Goal: Task Accomplishment & Management: Use online tool/utility

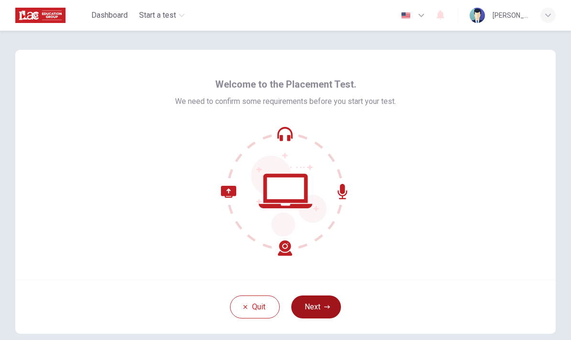
click at [325, 306] on icon "button" at bounding box center [327, 307] width 6 height 6
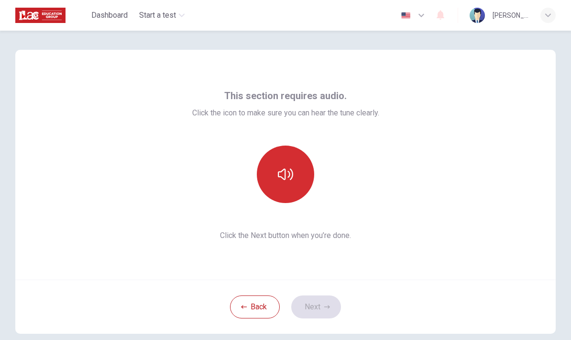
click at [290, 175] on icon "button" at bounding box center [285, 174] width 15 height 15
click at [288, 175] on icon "button" at bounding box center [285, 174] width 15 height 15
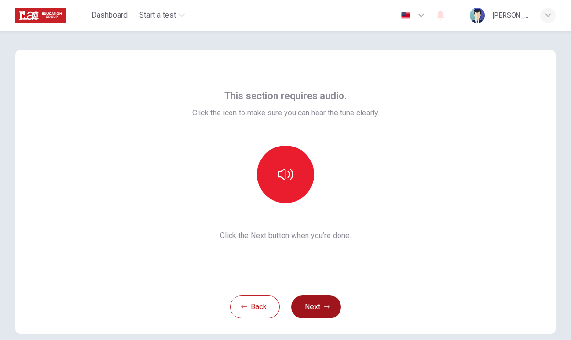
click at [327, 305] on icon "button" at bounding box center [327, 307] width 6 height 6
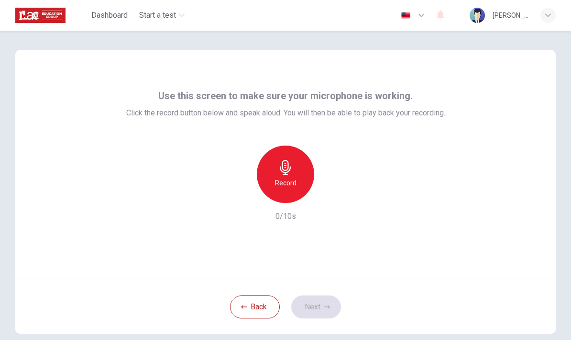
click at [294, 176] on div "Record" at bounding box center [285, 173] width 57 height 57
click at [329, 197] on icon "button" at bounding box center [330, 195] width 4 height 6
click at [279, 170] on icon "button" at bounding box center [285, 167] width 15 height 15
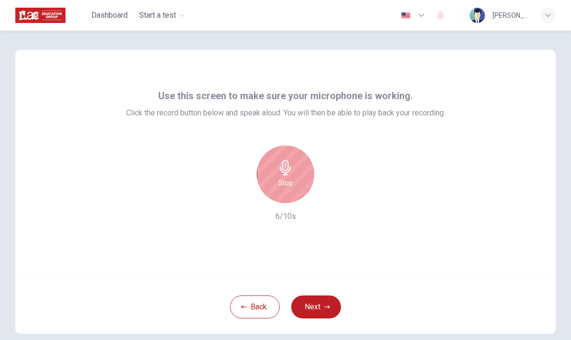
click at [288, 178] on h6 "Stop" at bounding box center [285, 182] width 14 height 11
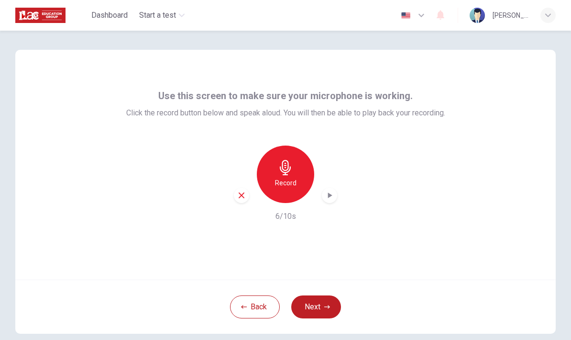
click at [332, 195] on icon "button" at bounding box center [330, 195] width 4 height 6
click at [289, 177] on div "Record" at bounding box center [285, 173] width 57 height 57
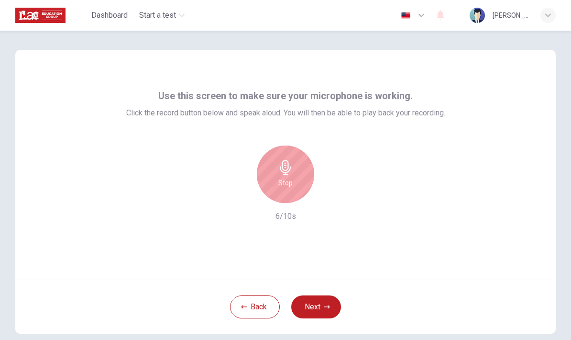
click at [294, 176] on div "Stop" at bounding box center [285, 173] width 57 height 57
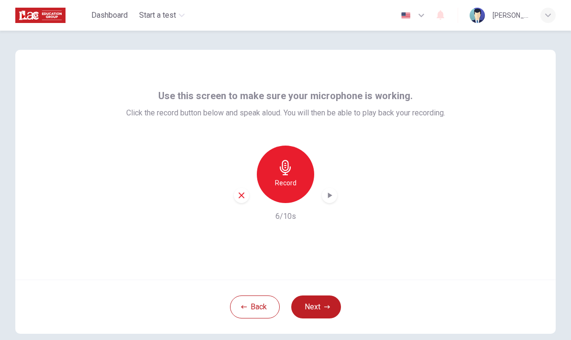
click at [332, 196] on icon "button" at bounding box center [330, 195] width 10 height 10
click at [289, 172] on icon "button" at bounding box center [285, 167] width 15 height 15
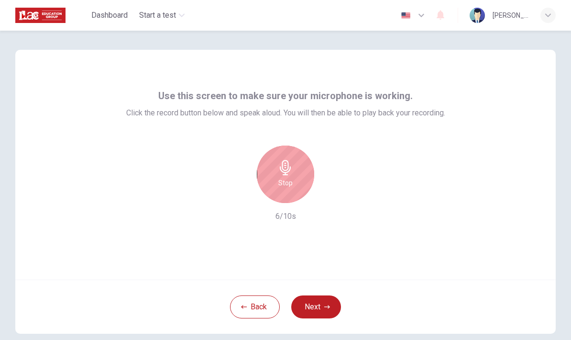
click at [290, 172] on icon "button" at bounding box center [285, 167] width 15 height 15
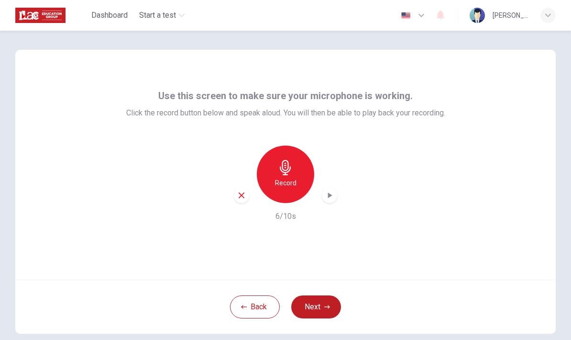
click at [331, 197] on icon "button" at bounding box center [330, 195] width 10 height 10
click at [290, 172] on icon "button" at bounding box center [285, 167] width 15 height 15
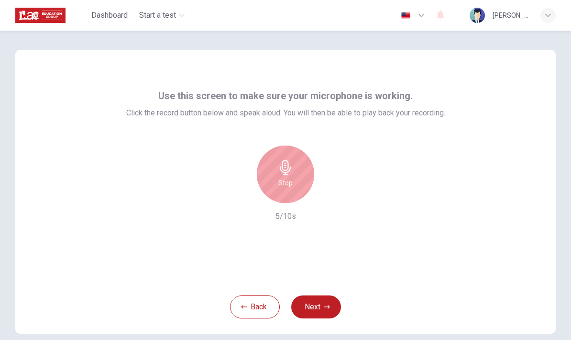
click at [287, 175] on icon "button" at bounding box center [285, 167] width 11 height 15
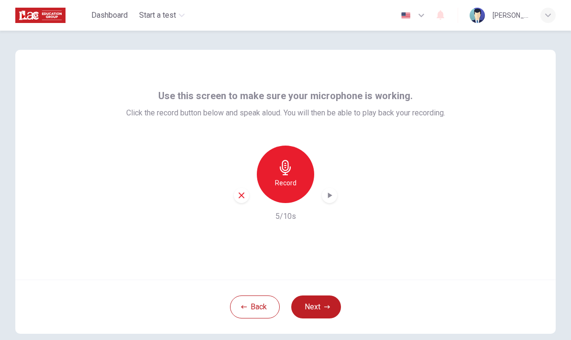
click at [333, 198] on icon "button" at bounding box center [330, 195] width 10 height 10
click at [331, 198] on icon "button" at bounding box center [330, 195] width 10 height 10
click at [289, 173] on icon "button" at bounding box center [285, 167] width 15 height 15
click at [331, 189] on div "button" at bounding box center [329, 195] width 15 height 15
click at [329, 189] on div "button" at bounding box center [329, 195] width 15 height 15
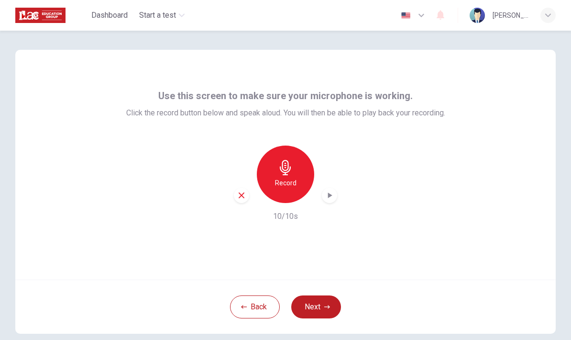
click at [247, 195] on div "button" at bounding box center [241, 195] width 15 height 15
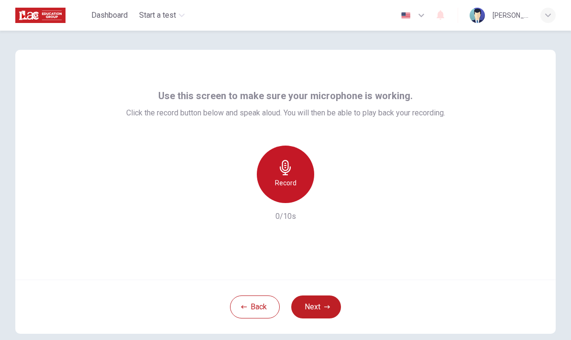
click at [290, 178] on h6 "Record" at bounding box center [286, 182] width 22 height 11
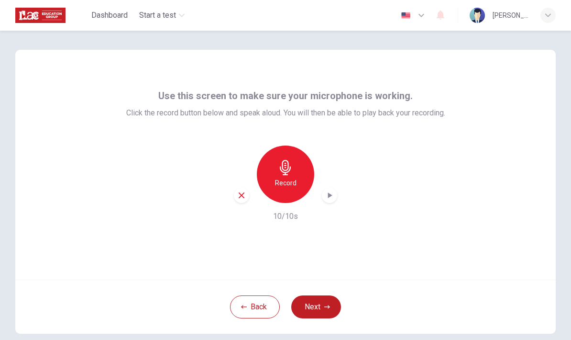
click at [336, 196] on div "button" at bounding box center [329, 195] width 15 height 15
click at [319, 314] on button "Next" at bounding box center [316, 306] width 50 height 23
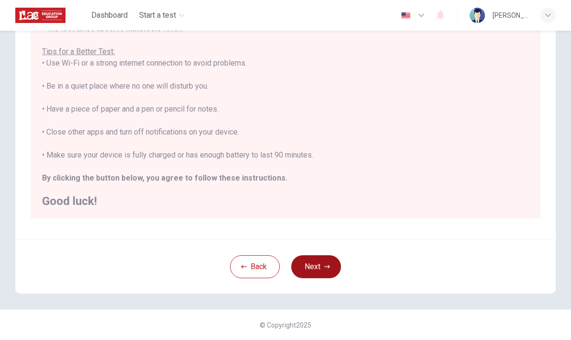
scroll to position [162, 0]
click at [322, 265] on button "Next" at bounding box center [316, 266] width 50 height 23
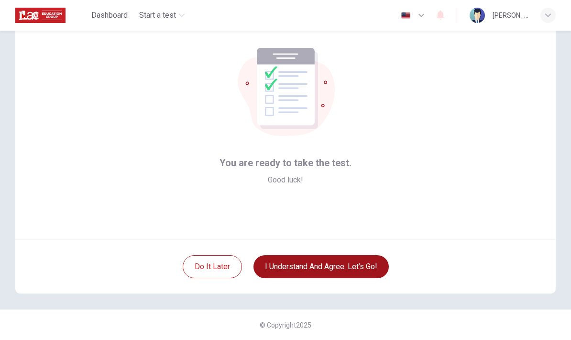
scroll to position [40, 0]
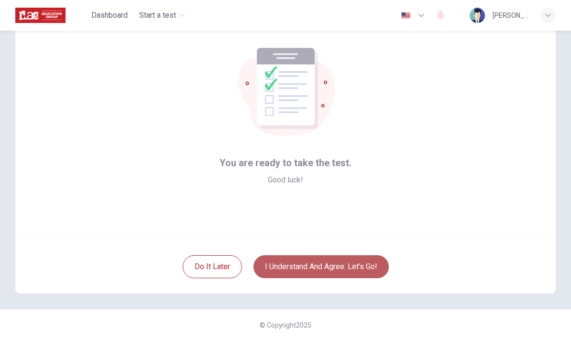
click at [348, 264] on button "I understand and agree. Let’s go!" at bounding box center [321, 266] width 135 height 23
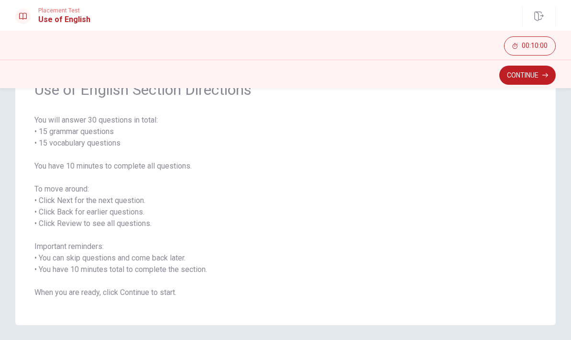
scroll to position [55, 0]
click at [526, 75] on button "Continue" at bounding box center [528, 75] width 56 height 19
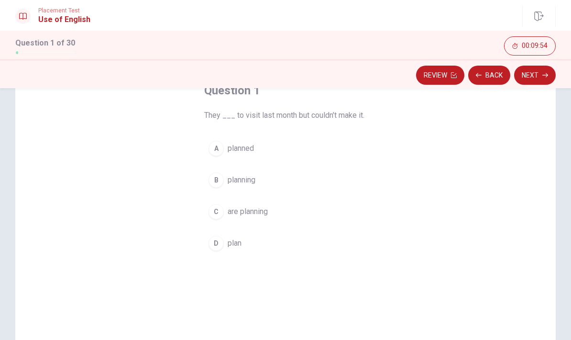
scroll to position [64, 0]
click at [244, 148] on span "planned" at bounding box center [241, 147] width 26 height 11
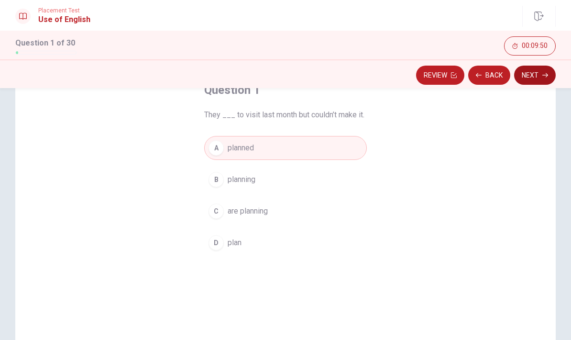
click at [532, 78] on button "Next" at bounding box center [535, 75] width 42 height 19
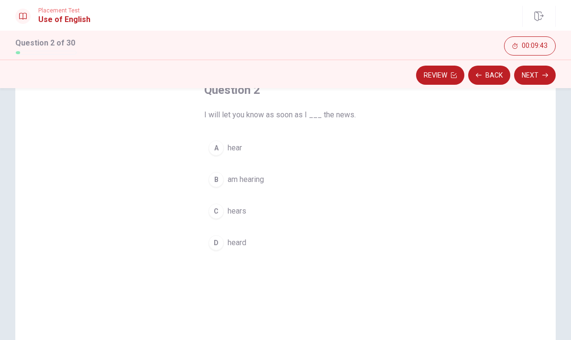
click at [241, 145] on span "hear" at bounding box center [235, 147] width 14 height 11
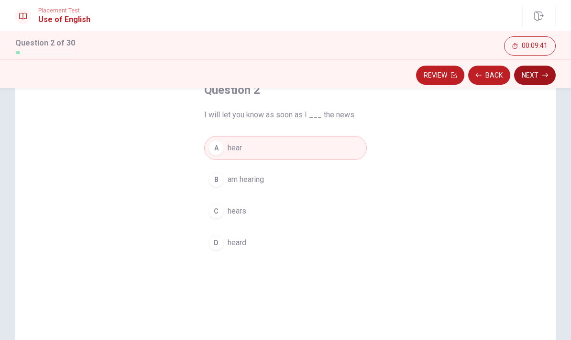
click at [542, 77] on button "Next" at bounding box center [535, 75] width 42 height 19
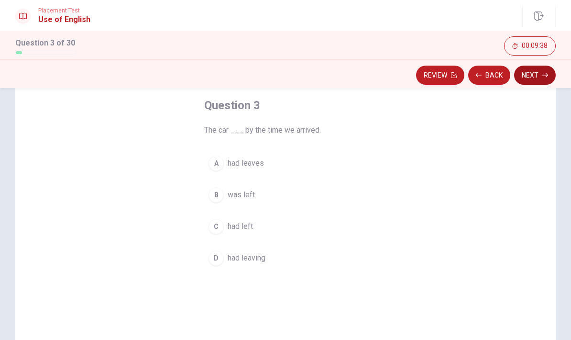
scroll to position [48, 0]
click at [241, 223] on span "had left" at bounding box center [240, 226] width 25 height 11
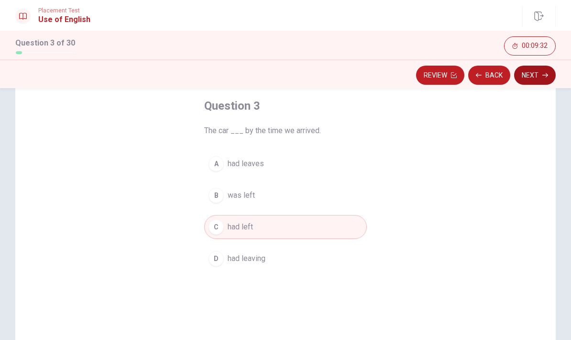
click at [534, 72] on button "Next" at bounding box center [535, 75] width 42 height 19
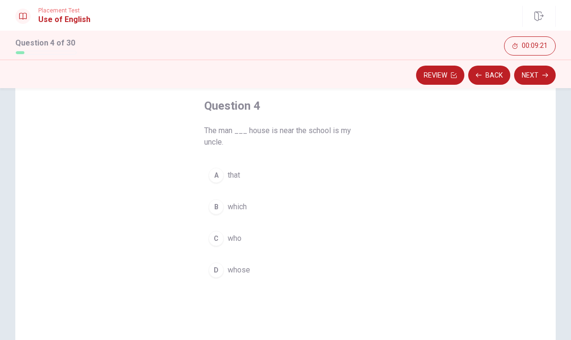
click at [237, 272] on span "whose" at bounding box center [239, 269] width 22 height 11
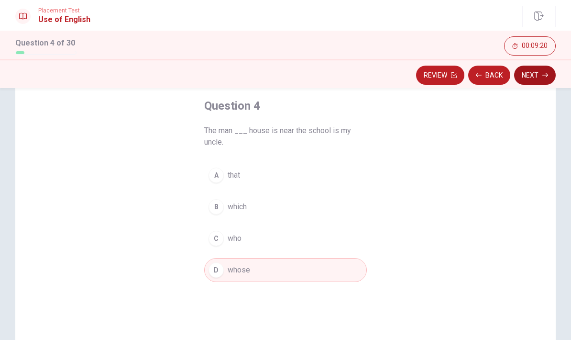
click at [536, 75] on button "Next" at bounding box center [535, 75] width 42 height 19
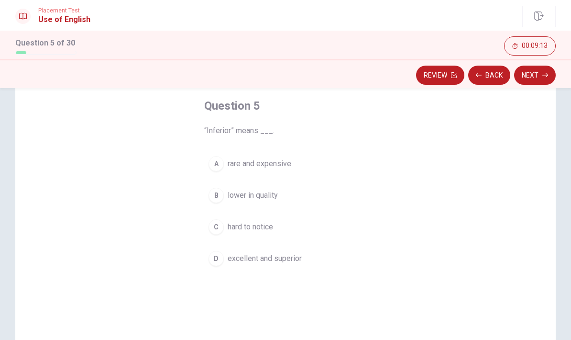
click at [264, 197] on span "lower in quality" at bounding box center [253, 194] width 50 height 11
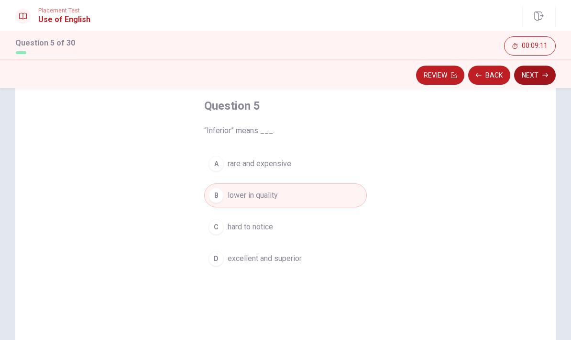
click at [535, 78] on button "Next" at bounding box center [535, 75] width 42 height 19
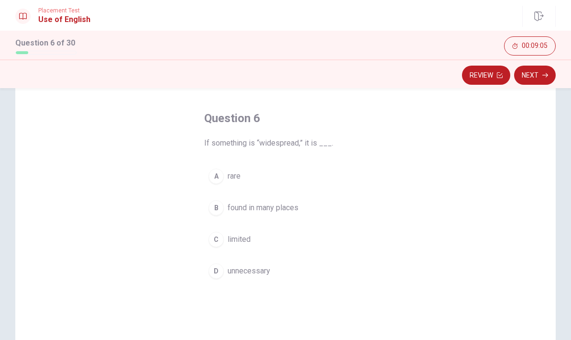
scroll to position [35, 0]
click at [290, 207] on span "found in many places" at bounding box center [263, 207] width 71 height 11
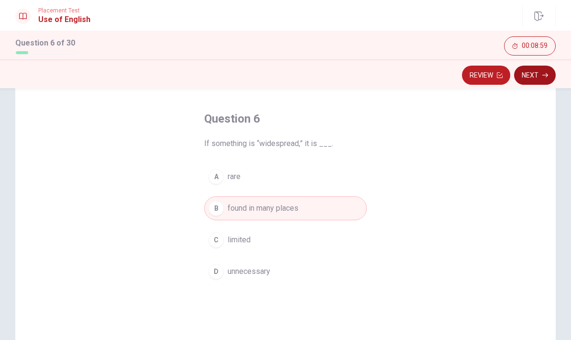
click at [537, 80] on button "Next" at bounding box center [535, 75] width 42 height 19
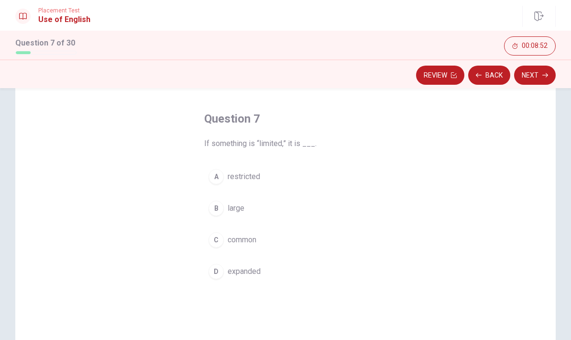
click at [256, 170] on button "A restricted" at bounding box center [285, 177] width 163 height 24
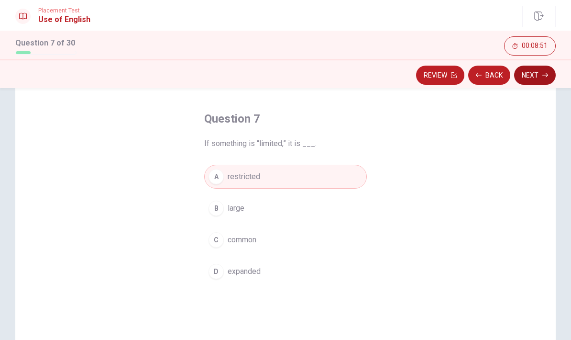
click at [535, 76] on button "Next" at bounding box center [535, 75] width 42 height 19
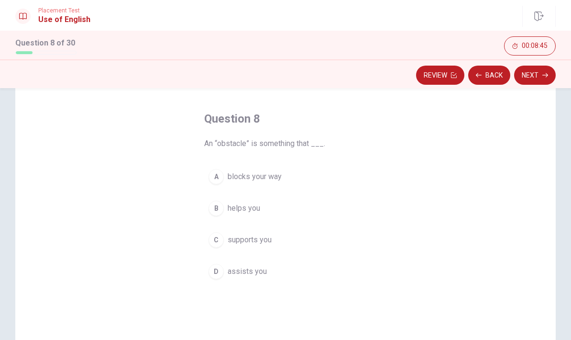
click at [265, 178] on span "blocks your way" at bounding box center [255, 176] width 54 height 11
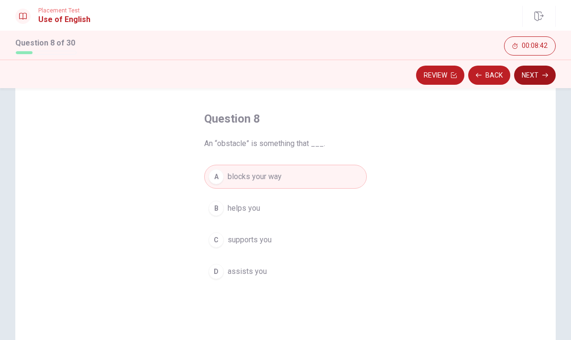
click at [534, 78] on button "Next" at bounding box center [535, 75] width 42 height 19
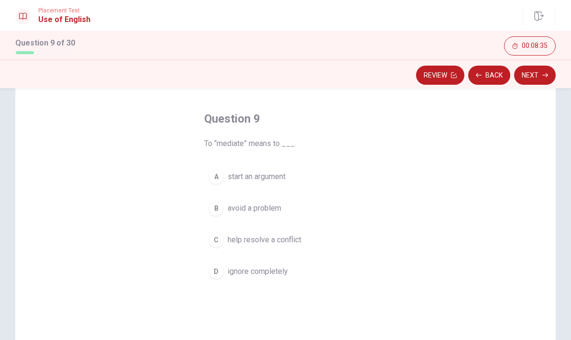
click at [268, 240] on span "help resolve a conflict" at bounding box center [265, 239] width 74 height 11
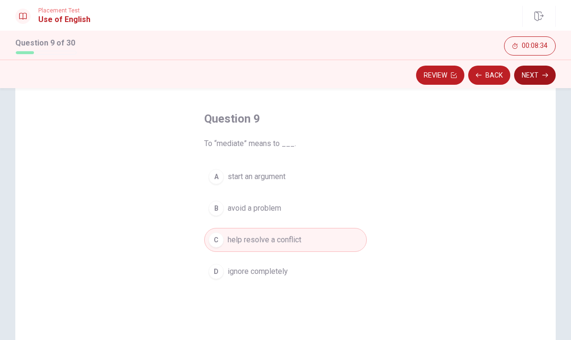
click at [532, 78] on button "Next" at bounding box center [535, 75] width 42 height 19
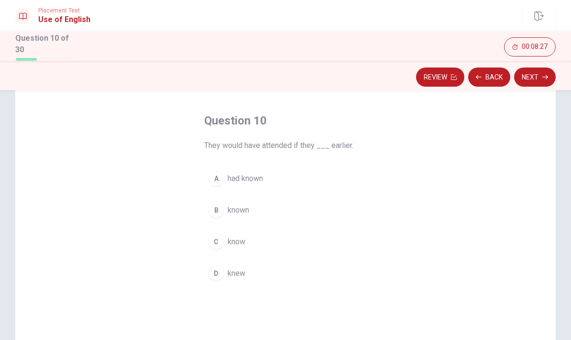
click at [252, 185] on button "A had known" at bounding box center [285, 179] width 163 height 24
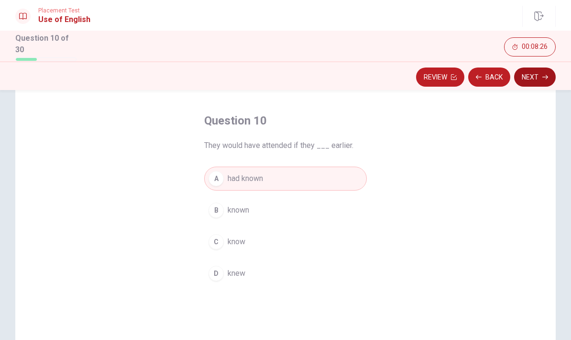
click at [537, 77] on button "Next" at bounding box center [535, 76] width 42 height 19
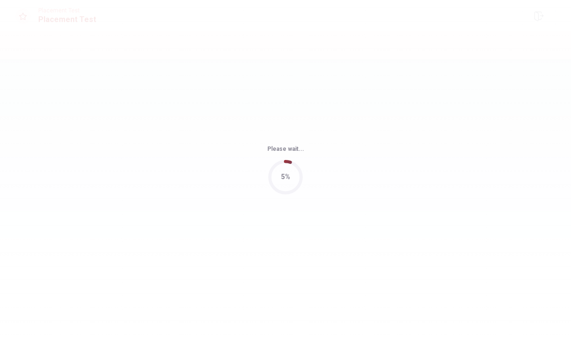
scroll to position [0, 0]
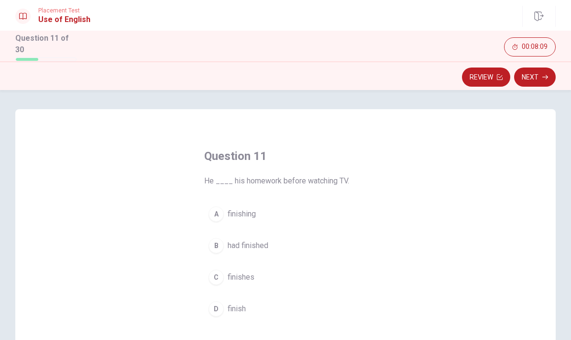
click at [257, 251] on button "B had finished" at bounding box center [285, 245] width 163 height 24
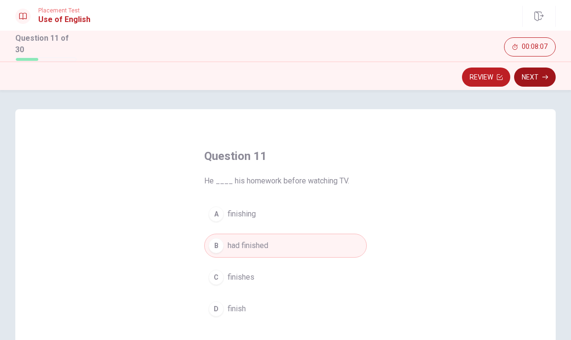
click at [537, 79] on button "Next" at bounding box center [535, 76] width 42 height 19
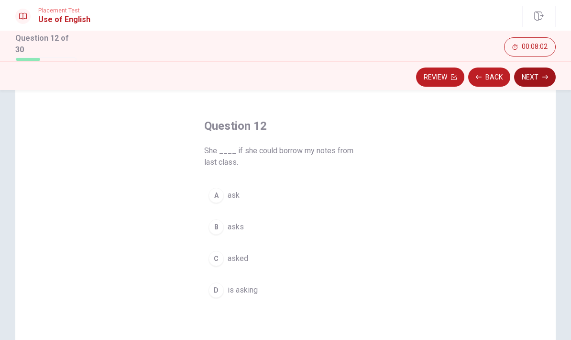
scroll to position [33, 0]
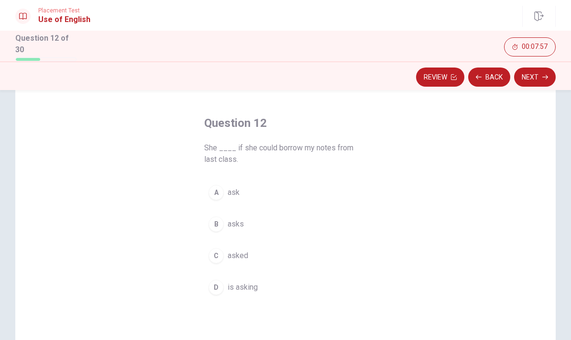
click at [244, 258] on span "asked" at bounding box center [238, 255] width 21 height 11
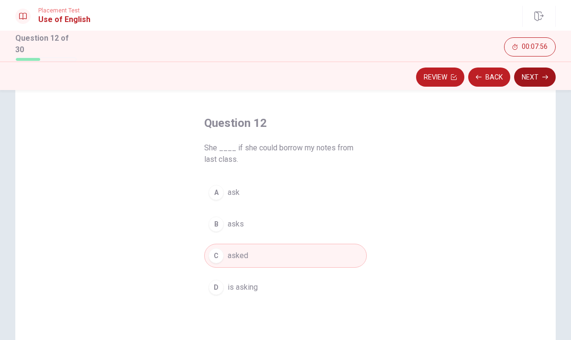
click at [539, 78] on button "Next" at bounding box center [535, 76] width 42 height 19
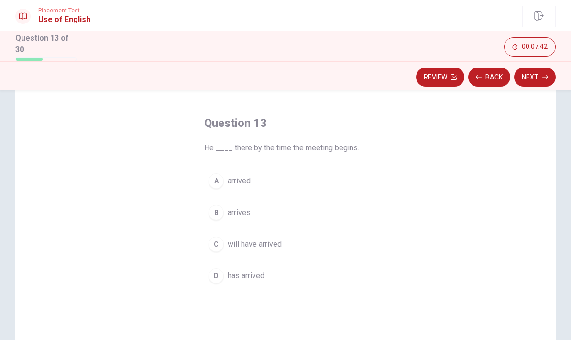
click at [269, 238] on span "will have arrived" at bounding box center [255, 243] width 54 height 11
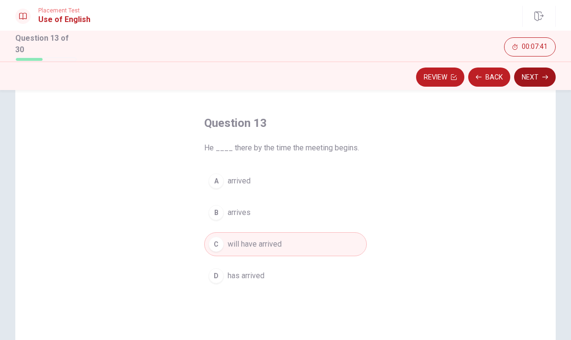
click at [539, 75] on button "Next" at bounding box center [535, 76] width 42 height 19
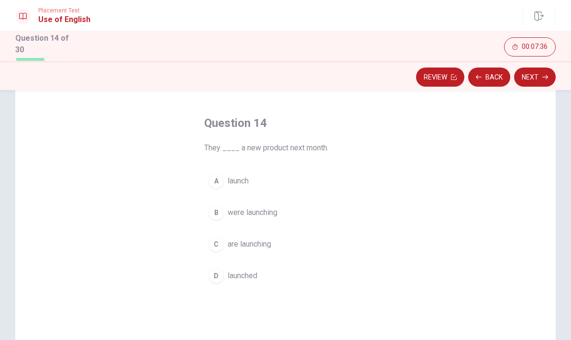
click at [262, 249] on button "C are launching" at bounding box center [285, 244] width 163 height 24
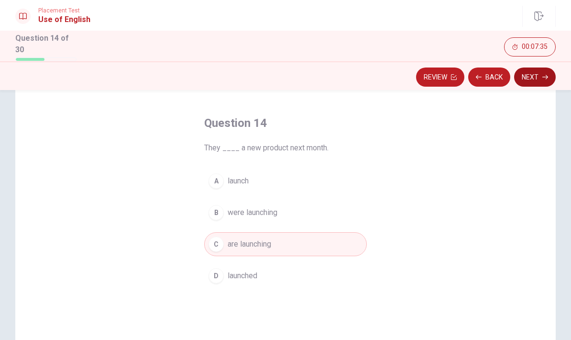
click at [538, 81] on button "Next" at bounding box center [535, 76] width 42 height 19
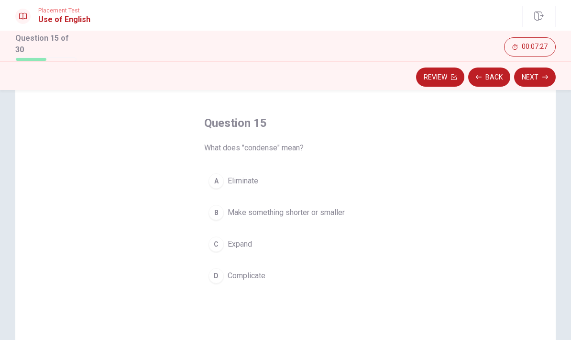
click at [292, 212] on span "Make something shorter or smaller" at bounding box center [286, 212] width 117 height 11
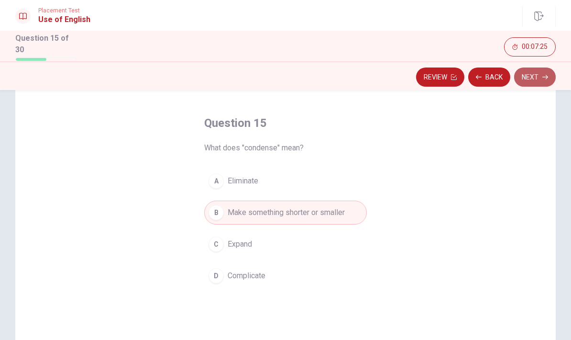
click at [539, 78] on button "Next" at bounding box center [535, 76] width 42 height 19
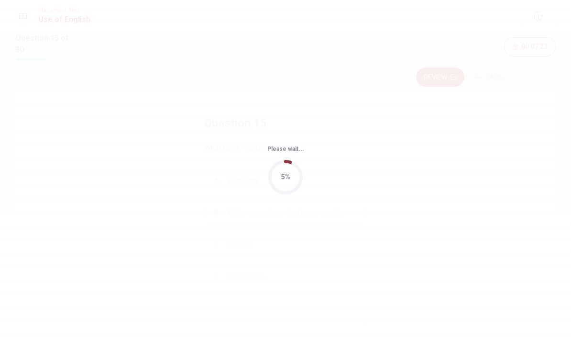
scroll to position [0, 0]
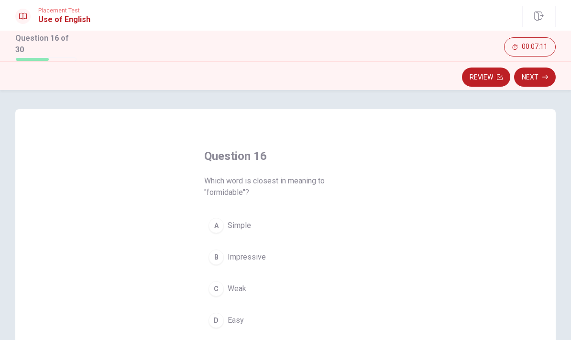
click at [251, 257] on span "Impressive" at bounding box center [247, 256] width 38 height 11
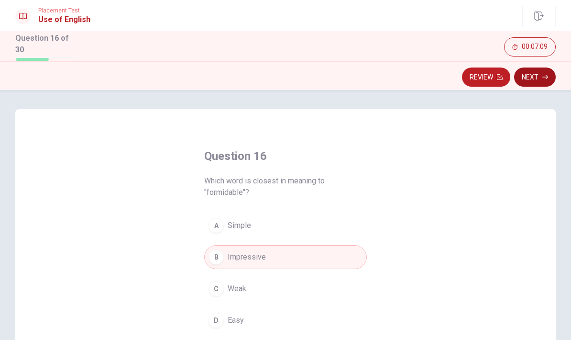
click at [533, 79] on button "Next" at bounding box center [535, 76] width 42 height 19
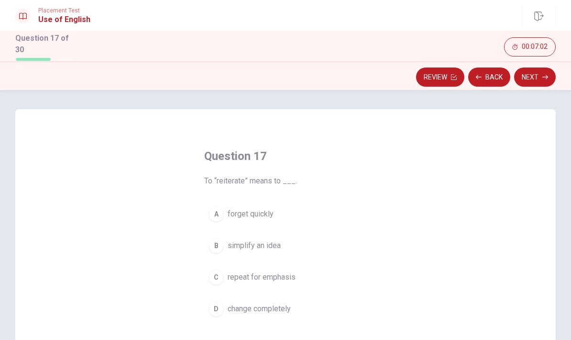
click at [275, 274] on span "repeat for emphasis" at bounding box center [262, 276] width 68 height 11
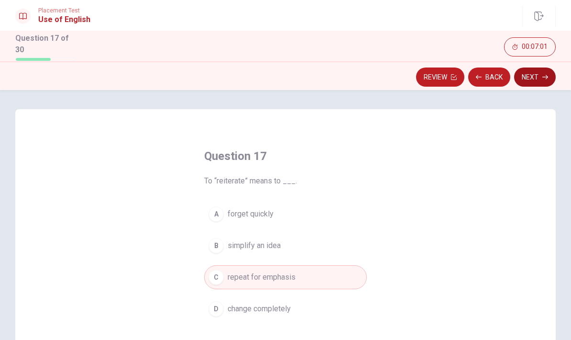
click at [534, 80] on button "Next" at bounding box center [535, 76] width 42 height 19
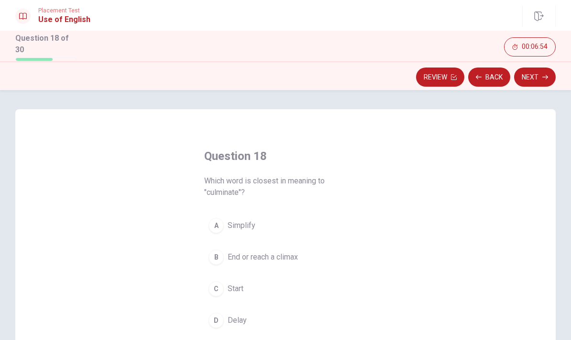
click at [280, 266] on button "B End or reach a climax" at bounding box center [285, 257] width 163 height 24
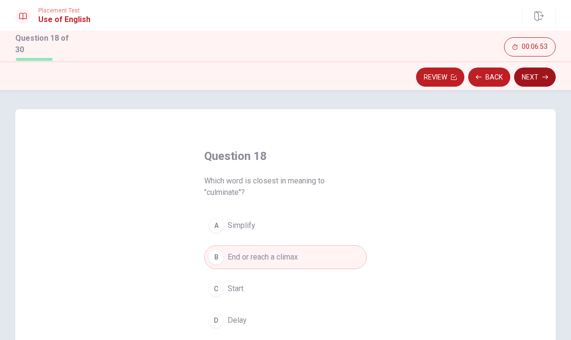
click at [536, 82] on button "Next" at bounding box center [535, 76] width 42 height 19
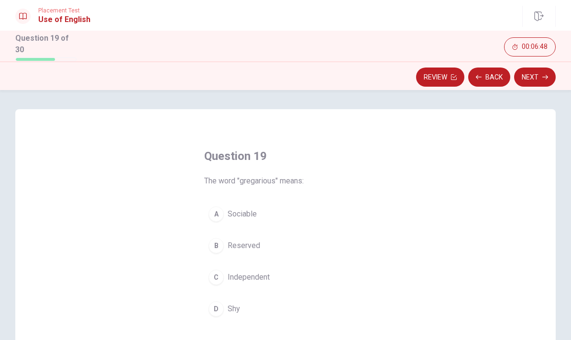
click at [243, 211] on span "Sociable" at bounding box center [242, 213] width 29 height 11
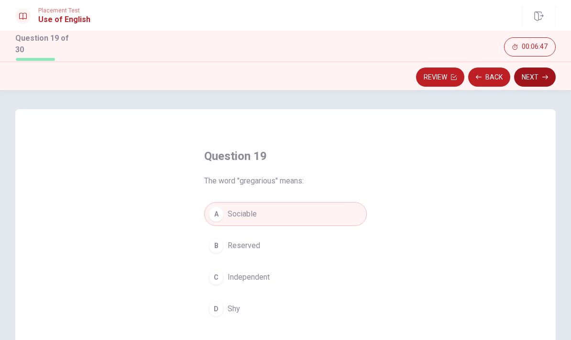
click at [540, 80] on button "Next" at bounding box center [535, 76] width 42 height 19
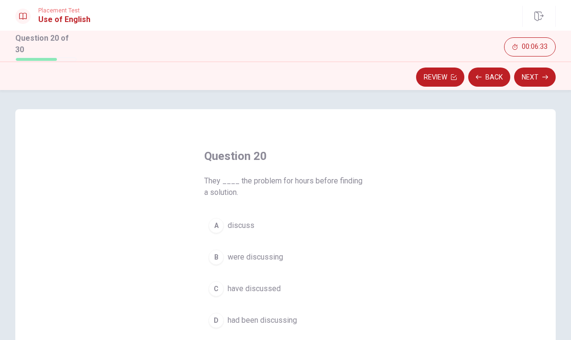
click at [283, 315] on span "had been discussing" at bounding box center [262, 319] width 69 height 11
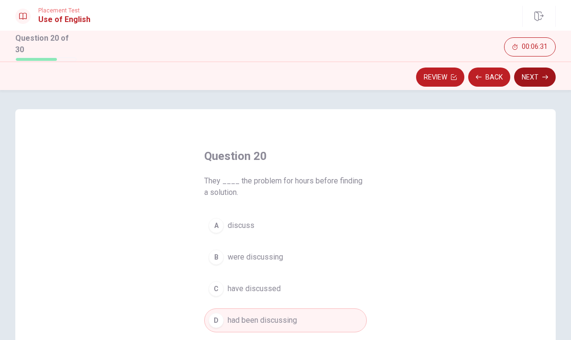
click at [538, 76] on button "Next" at bounding box center [535, 76] width 42 height 19
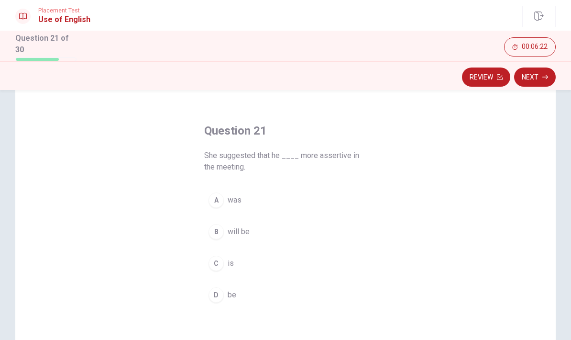
scroll to position [30, 0]
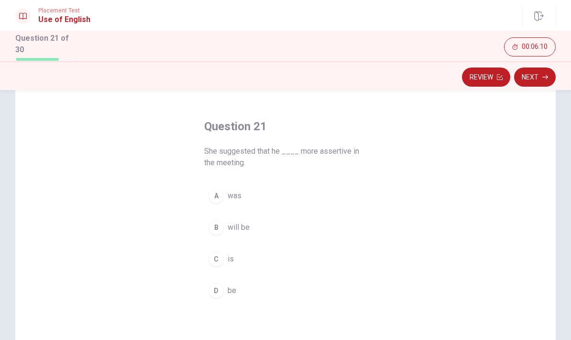
click at [236, 292] on button "D be" at bounding box center [285, 290] width 163 height 24
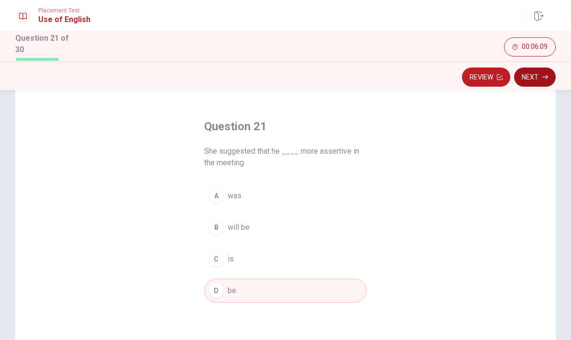
click at [536, 76] on button "Next" at bounding box center [535, 76] width 42 height 19
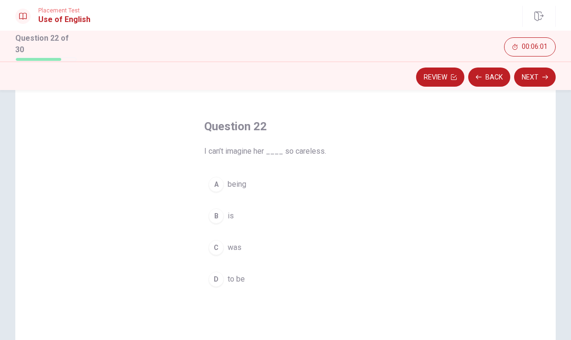
click at [239, 187] on span "being" at bounding box center [237, 183] width 19 height 11
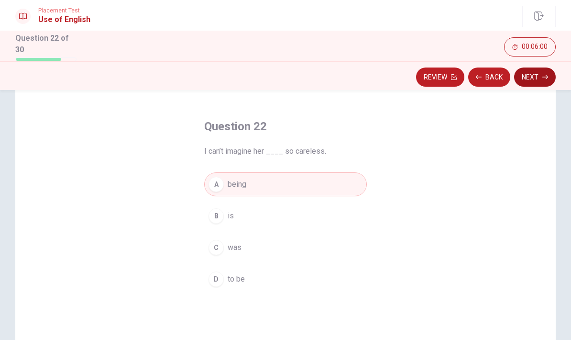
click at [542, 81] on button "Next" at bounding box center [535, 76] width 42 height 19
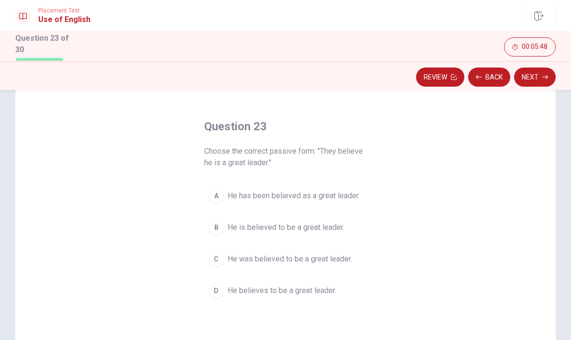
click at [303, 225] on span "He is believed to be a great leader." at bounding box center [286, 227] width 117 height 11
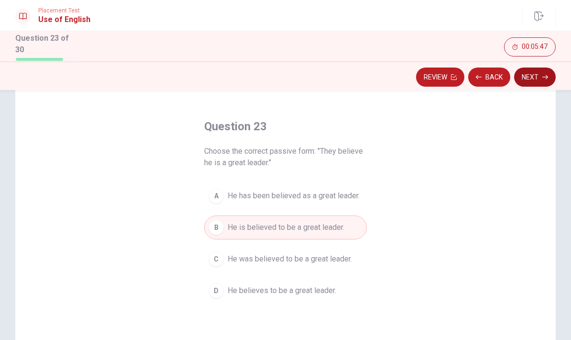
click at [538, 78] on button "Next" at bounding box center [535, 76] width 42 height 19
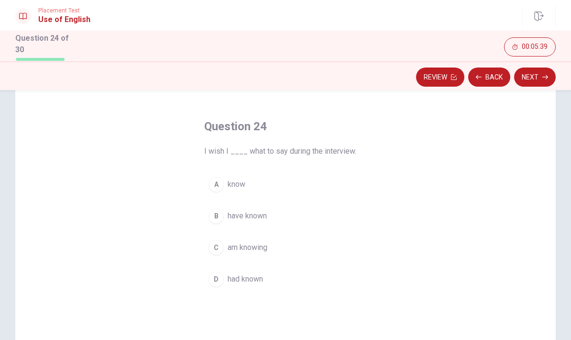
click at [254, 278] on span "had known" at bounding box center [245, 278] width 35 height 11
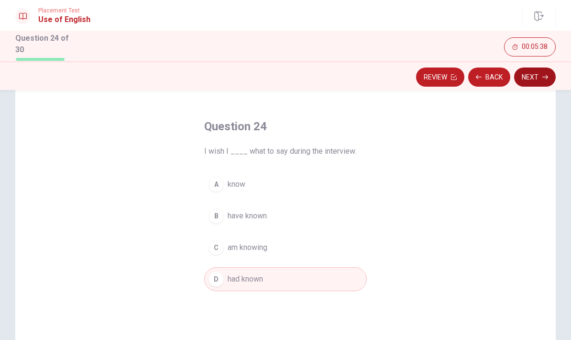
click at [537, 77] on button "Next" at bounding box center [535, 76] width 42 height 19
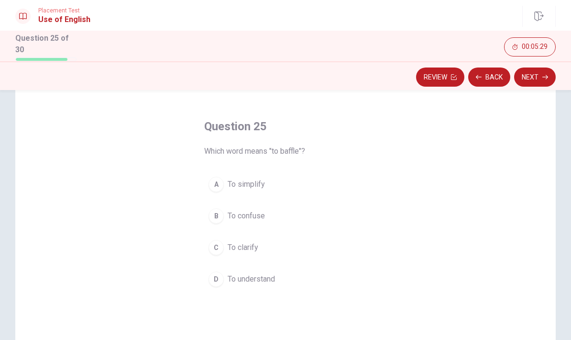
click at [249, 249] on span "To clarify" at bounding box center [243, 247] width 31 height 11
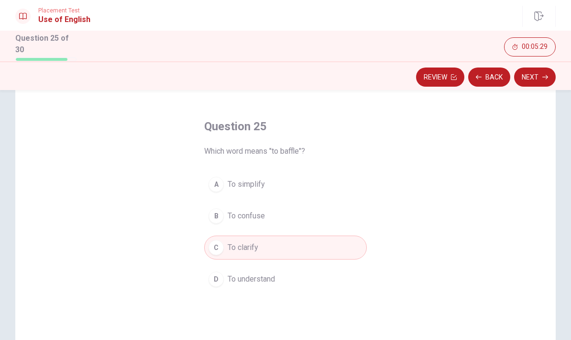
click at [252, 215] on span "To confuse" at bounding box center [246, 215] width 37 height 11
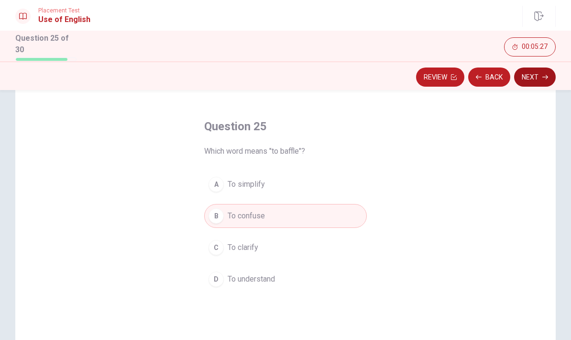
click at [539, 75] on button "Next" at bounding box center [535, 76] width 42 height 19
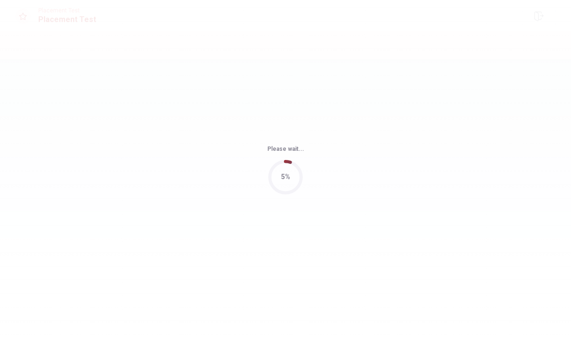
scroll to position [0, 0]
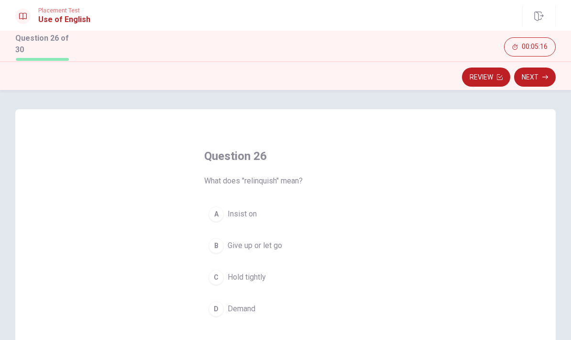
click at [270, 247] on span "Give up or let go" at bounding box center [255, 245] width 55 height 11
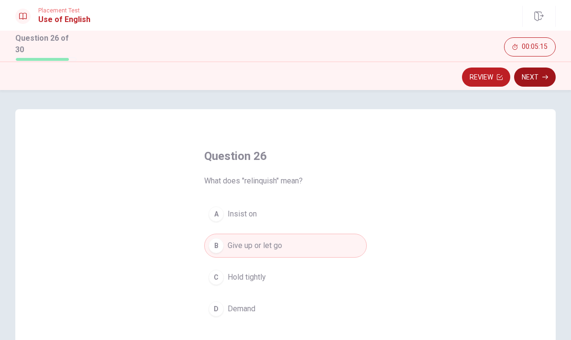
click at [542, 80] on button "Next" at bounding box center [535, 76] width 42 height 19
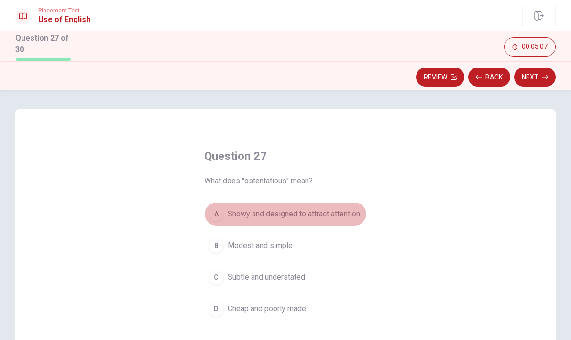
click at [270, 214] on span "Showy and designed to attract attention" at bounding box center [294, 213] width 133 height 11
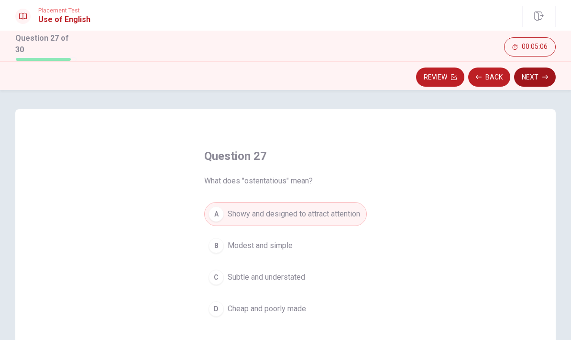
click at [536, 78] on button "Next" at bounding box center [535, 76] width 42 height 19
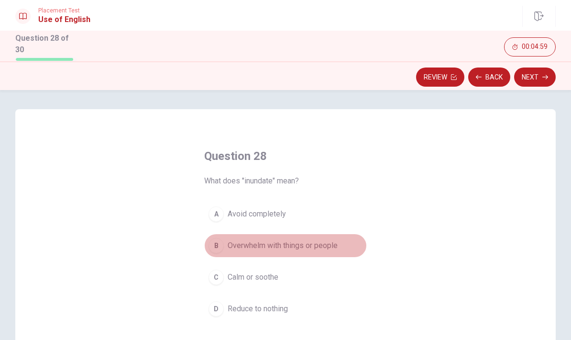
click at [333, 244] on span "Overwhelm with things or people" at bounding box center [283, 245] width 110 height 11
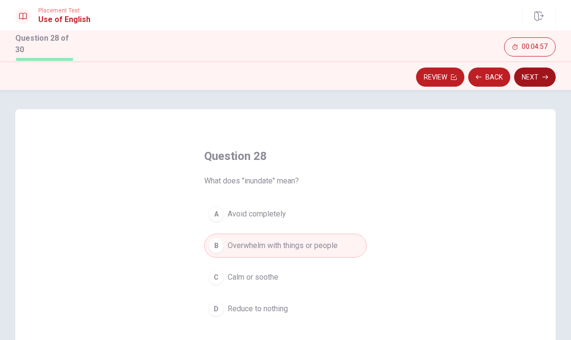
click at [538, 73] on button "Next" at bounding box center [535, 76] width 42 height 19
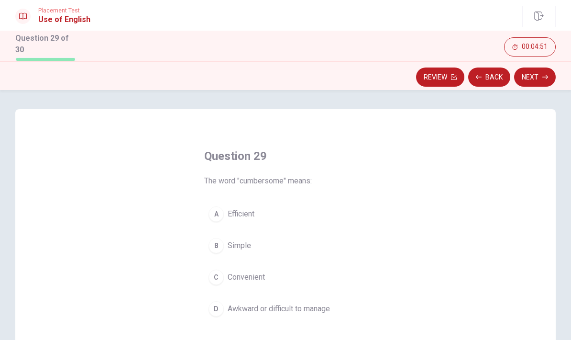
click at [292, 314] on button "D Awkward or difficult to manage" at bounding box center [285, 309] width 163 height 24
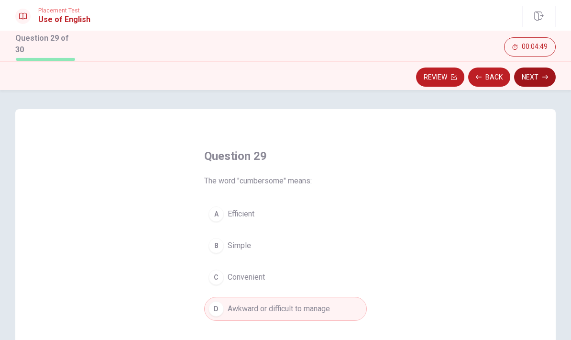
click at [535, 81] on button "Next" at bounding box center [535, 76] width 42 height 19
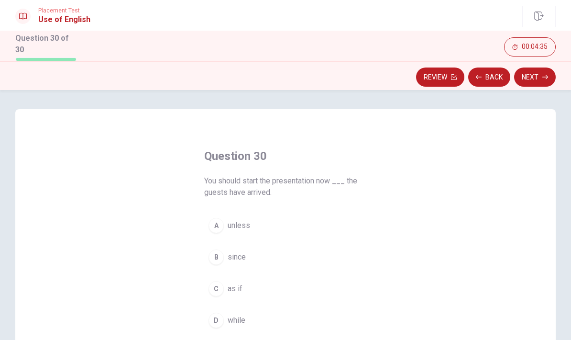
click at [239, 284] on span "as if" at bounding box center [235, 288] width 15 height 11
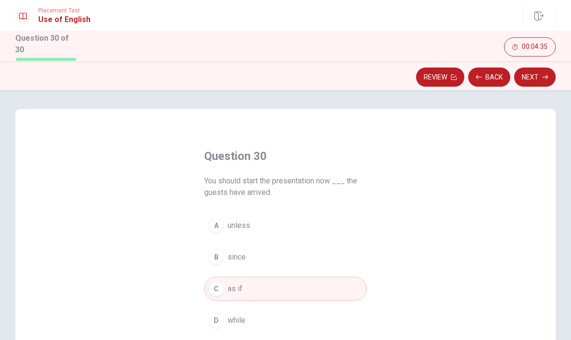
click at [238, 284] on span "as if" at bounding box center [235, 288] width 15 height 11
click at [239, 256] on span "since" at bounding box center [237, 256] width 18 height 11
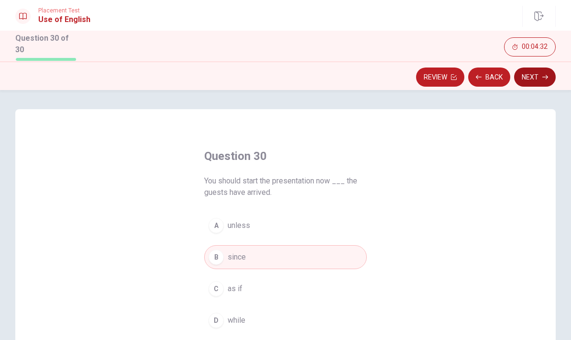
click at [538, 76] on button "Next" at bounding box center [535, 76] width 42 height 19
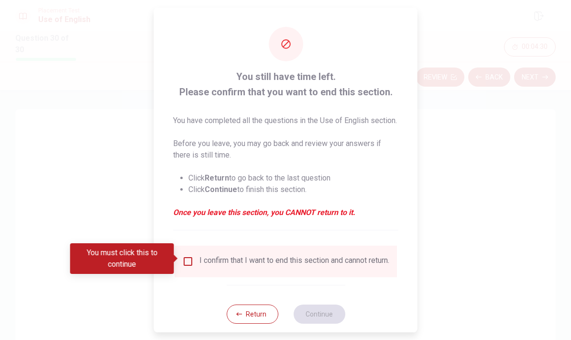
click at [188, 257] on input "You must click this to continue" at bounding box center [187, 261] width 11 height 11
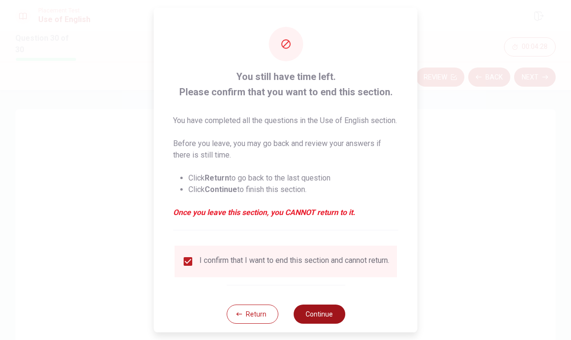
click at [326, 316] on button "Continue" at bounding box center [319, 313] width 52 height 19
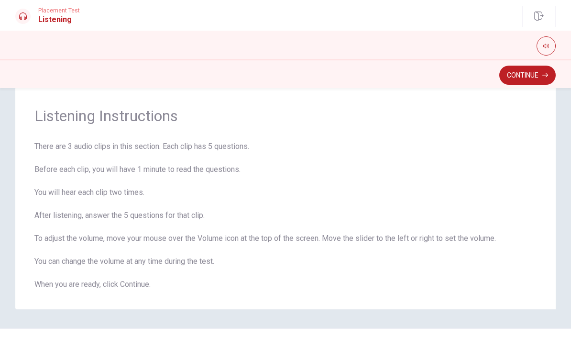
scroll to position [24, 0]
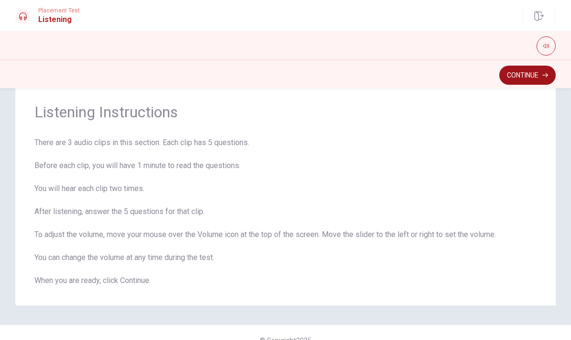
click at [522, 74] on button "Continue" at bounding box center [528, 75] width 56 height 19
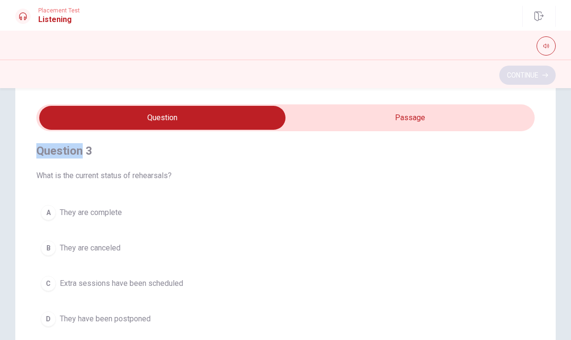
scroll to position [441, 0]
click at [526, 190] on div "Question 3 What is the current status of rehearsals? A They are complete B They…" at bounding box center [285, 235] width 499 height 218
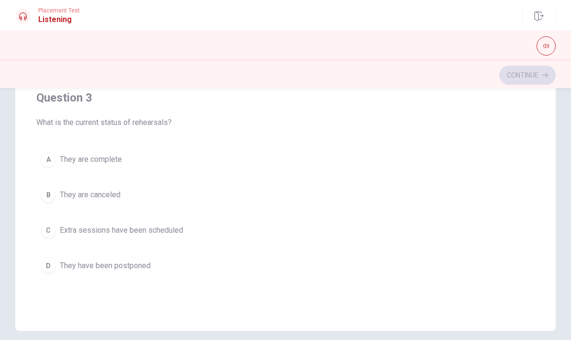
scroll to position [347, 0]
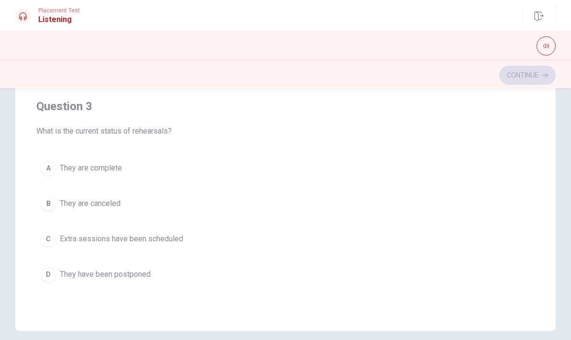
click at [121, 237] on span "Extra sessions have been scheduled" at bounding box center [121, 238] width 123 height 11
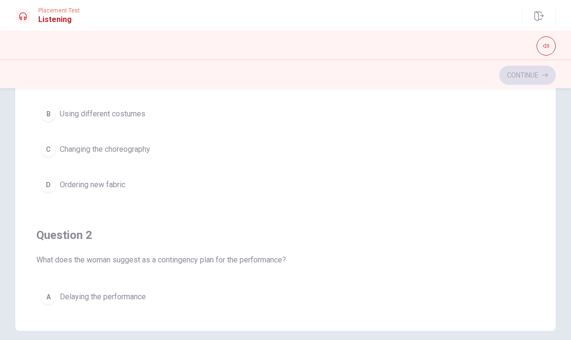
scroll to position [0, 0]
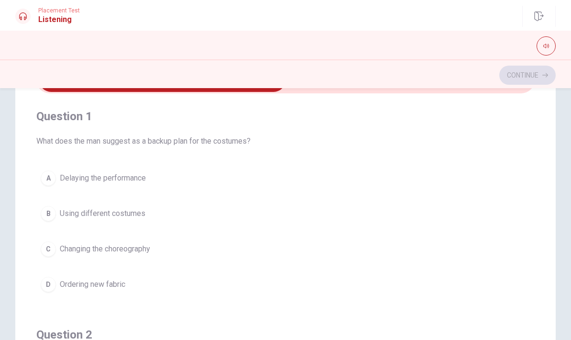
click at [518, 212] on button "B Using different costumes" at bounding box center [285, 213] width 499 height 24
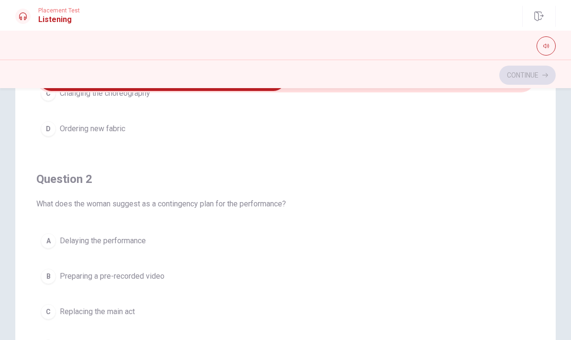
scroll to position [162, 0]
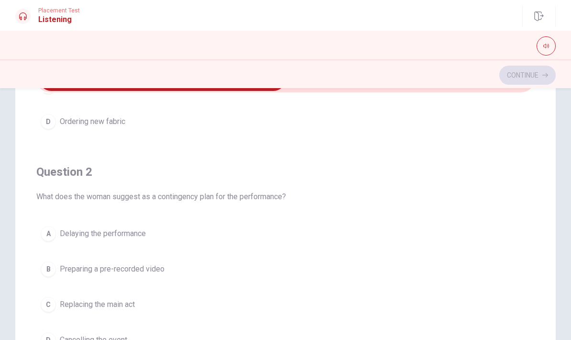
click at [137, 277] on button "B Preparing a pre-recorded video" at bounding box center [285, 269] width 499 height 24
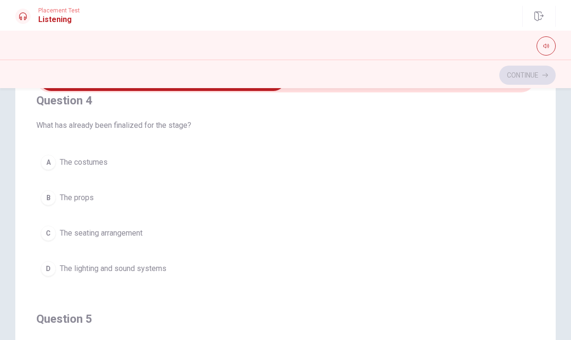
scroll to position [669, 0]
click at [138, 273] on span "The lighting and sound systems" at bounding box center [113, 268] width 107 height 11
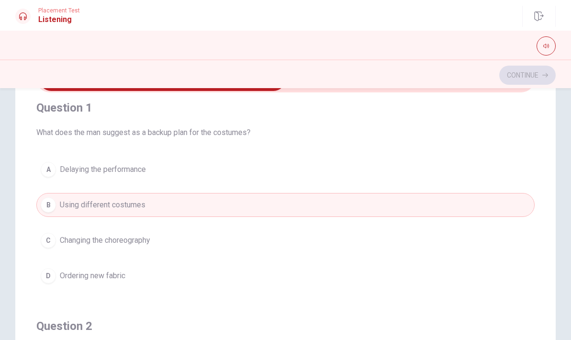
scroll to position [8, 0]
click at [212, 207] on button "B Using different costumes" at bounding box center [285, 204] width 499 height 24
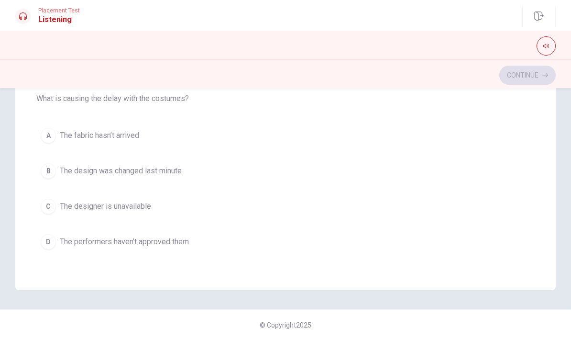
scroll to position [202, 0]
click at [131, 137] on span "The fabric hasn’t arrived" at bounding box center [99, 135] width 79 height 11
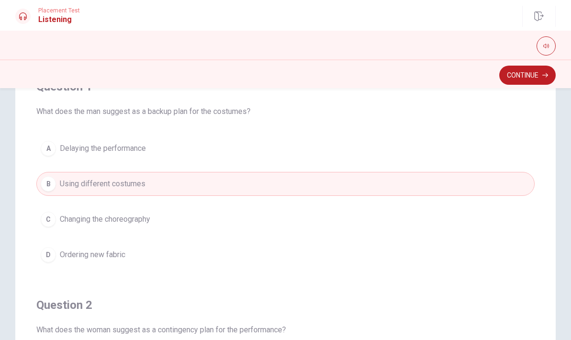
scroll to position [93, 0]
click at [522, 72] on button "Continue" at bounding box center [528, 75] width 56 height 19
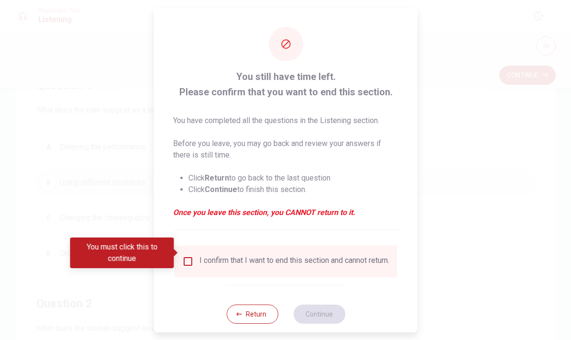
click at [189, 256] on input "You must click this to continue" at bounding box center [187, 261] width 11 height 11
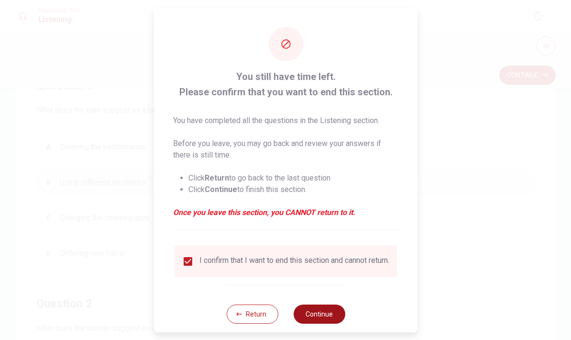
click at [330, 311] on button "Continue" at bounding box center [319, 313] width 52 height 19
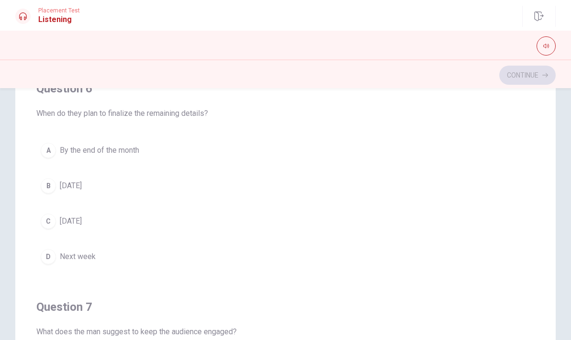
scroll to position [13, 0]
click at [97, 256] on button "D Next week" at bounding box center [285, 256] width 499 height 24
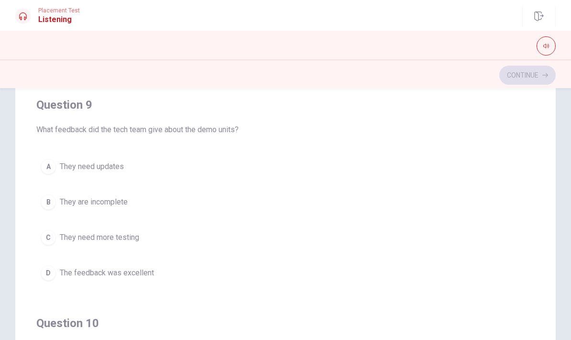
scroll to position [653, 0]
click at [139, 276] on span "The feedback was excellent" at bounding box center [107, 270] width 94 height 11
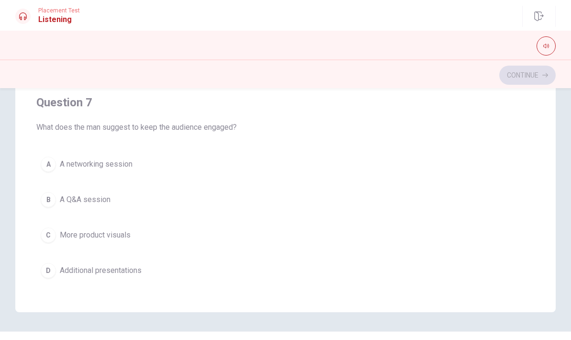
scroll to position [105, 0]
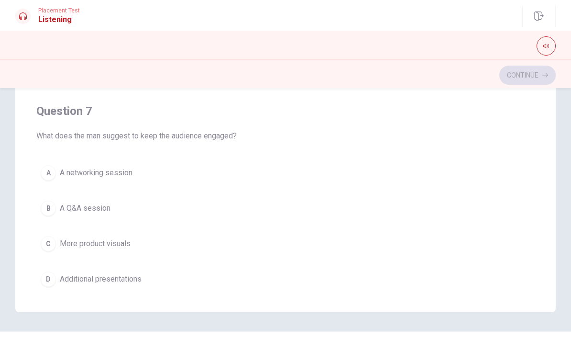
click at [100, 206] on span "A Q&A session" at bounding box center [85, 207] width 51 height 11
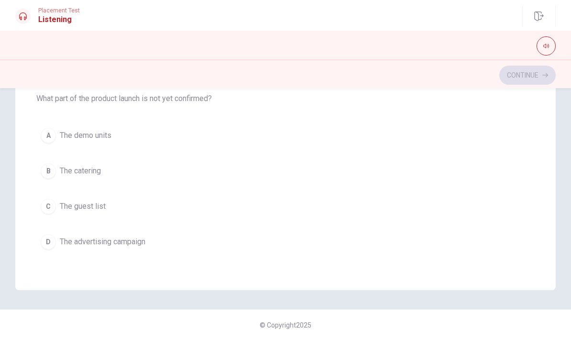
scroll to position [775, 0]
click at [104, 210] on span "The guest list" at bounding box center [83, 205] width 46 height 11
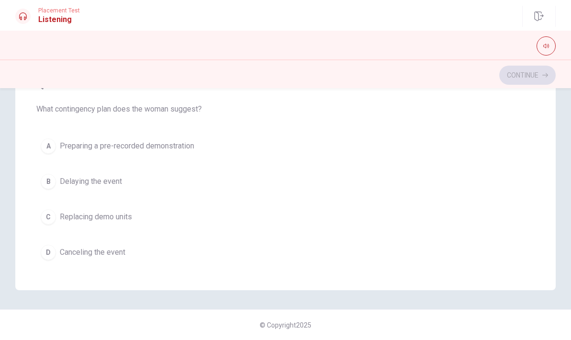
scroll to position [338, 0]
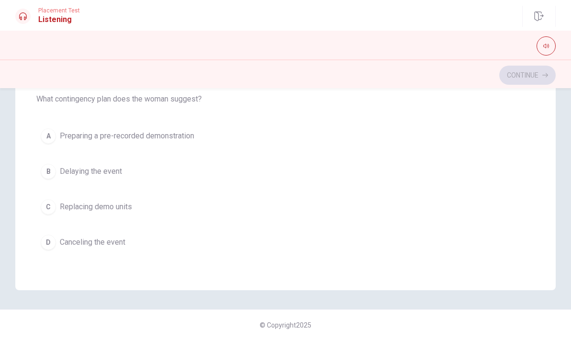
click at [174, 135] on span "Preparing a pre-recorded demonstration" at bounding box center [127, 135] width 134 height 11
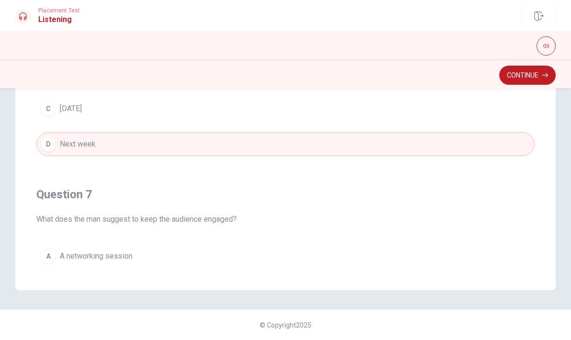
scroll to position [0, 0]
click at [569, 232] on div "Question 6 When do they plan to finalize the remaining details? A By the end of…" at bounding box center [285, 97] width 571 height 385
click at [408, 203] on div "Question 7 What does the man suggest to keep the audience engaged?" at bounding box center [285, 206] width 499 height 38
click at [231, 218] on span "What does the man suggest to keep the audience engaged?" at bounding box center [285, 218] width 499 height 11
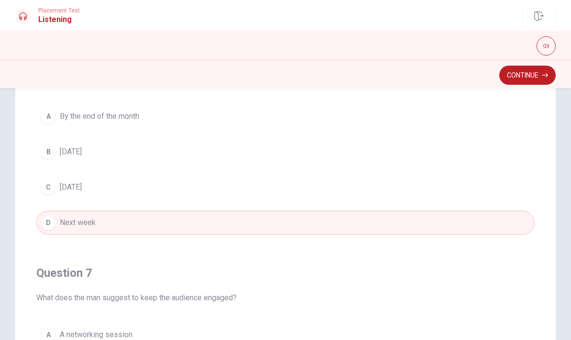
scroll to position [125, 0]
click at [407, 181] on button "C [DATE]" at bounding box center [285, 186] width 499 height 24
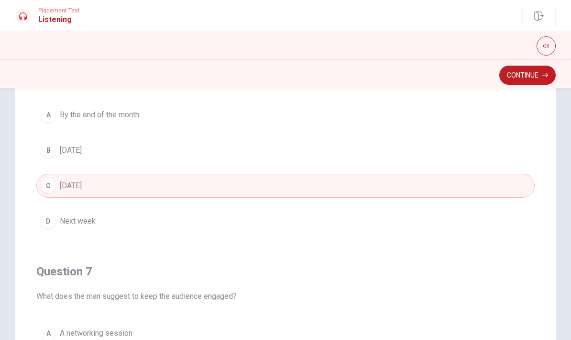
click at [96, 219] on button "D Next week" at bounding box center [285, 221] width 499 height 24
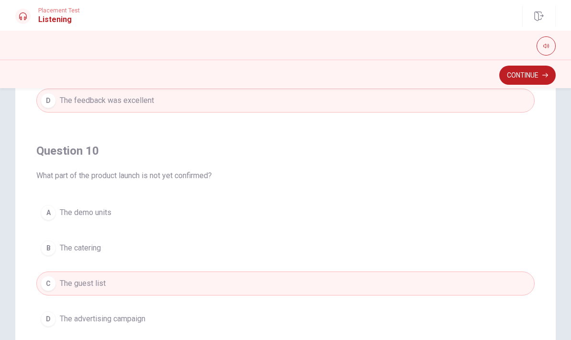
scroll to position [775, 0]
click at [522, 74] on button "Continue" at bounding box center [528, 75] width 56 height 19
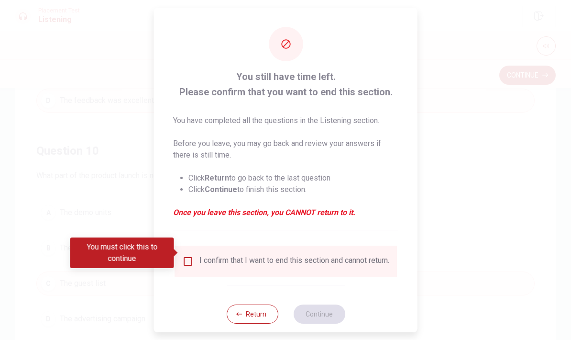
click at [186, 256] on input "You must click this to continue" at bounding box center [187, 261] width 11 height 11
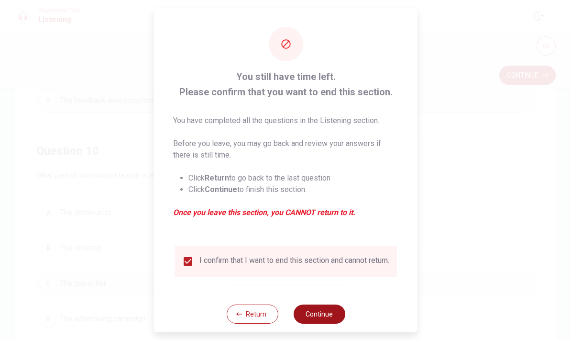
click at [331, 307] on button "Continue" at bounding box center [319, 313] width 52 height 19
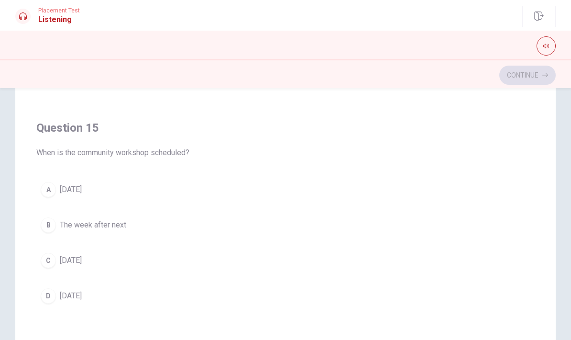
scroll to position [160, 0]
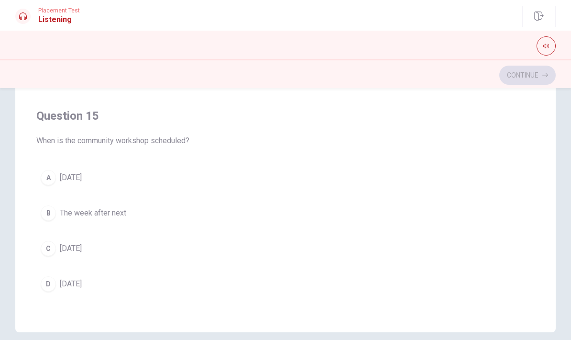
click at [82, 284] on span "[DATE]" at bounding box center [71, 283] width 22 height 11
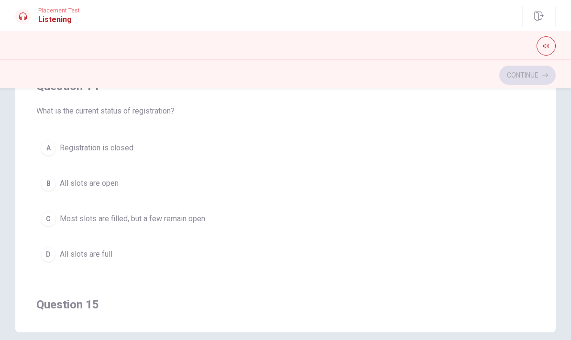
scroll to position [586, 0]
click at [160, 222] on span "Most slots are filled, but a few remain open" at bounding box center [132, 218] width 145 height 11
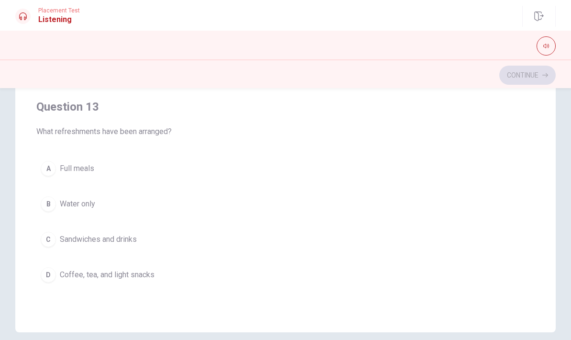
scroll to position [350, 0]
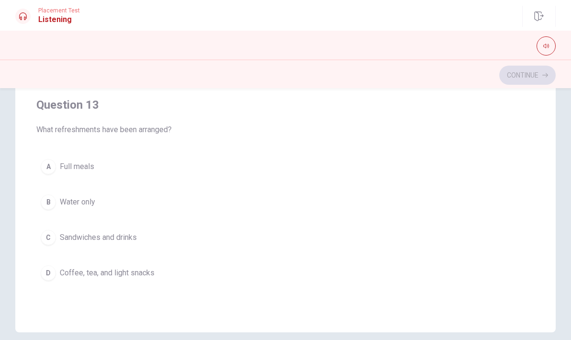
click at [136, 275] on span "Coffee, tea, and light snacks" at bounding box center [107, 272] width 95 height 11
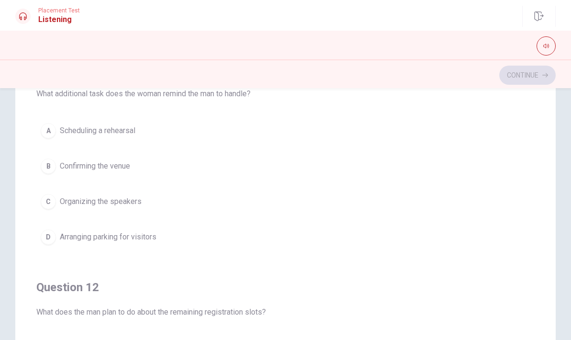
scroll to position [16, 0]
click at [151, 245] on button "D Arranging parking for visitors" at bounding box center [285, 238] width 499 height 24
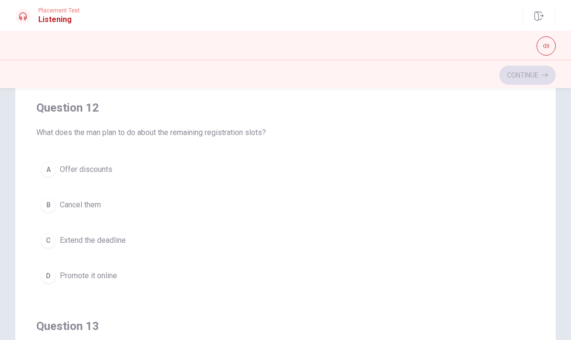
scroll to position [218, 0]
click at [113, 278] on span "Promote it online" at bounding box center [88, 274] width 57 height 11
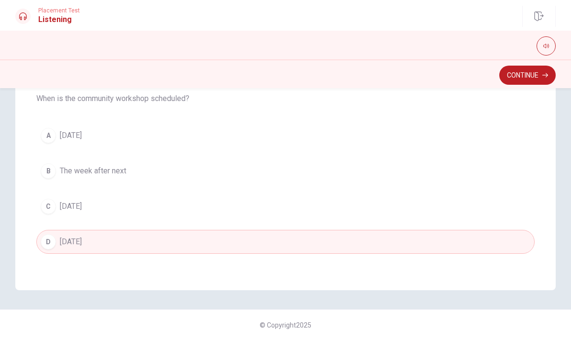
scroll to position [202, 0]
click at [522, 72] on button "Continue" at bounding box center [528, 75] width 56 height 19
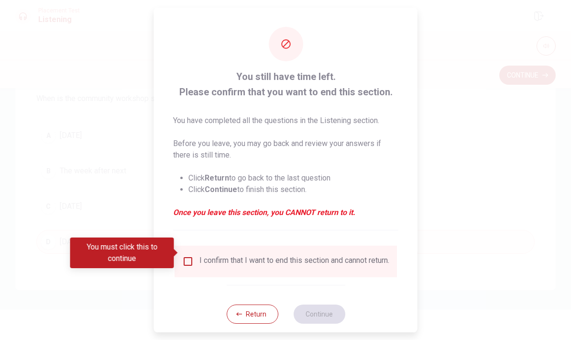
click at [187, 256] on input "You must click this to continue" at bounding box center [187, 261] width 11 height 11
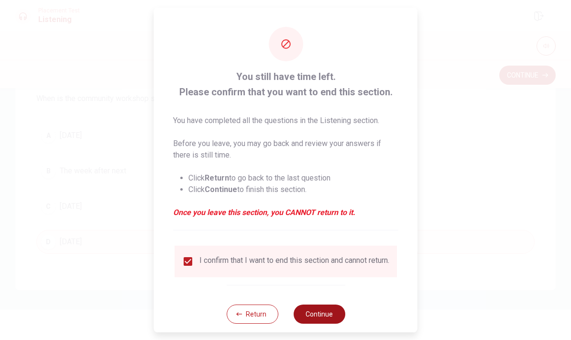
click at [332, 312] on button "Continue" at bounding box center [319, 313] width 52 height 19
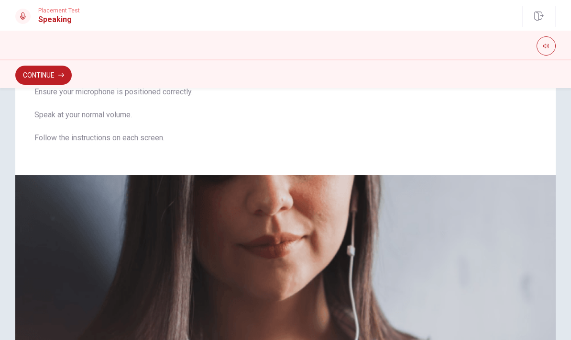
scroll to position [90, 0]
click at [57, 76] on button "Continue" at bounding box center [43, 75] width 56 height 19
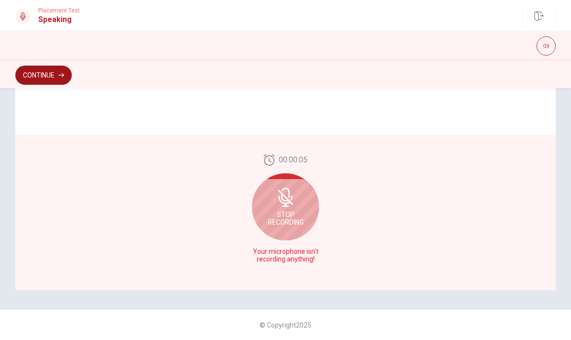
scroll to position [234, 0]
click at [294, 209] on div "Stop Recording" at bounding box center [285, 206] width 67 height 67
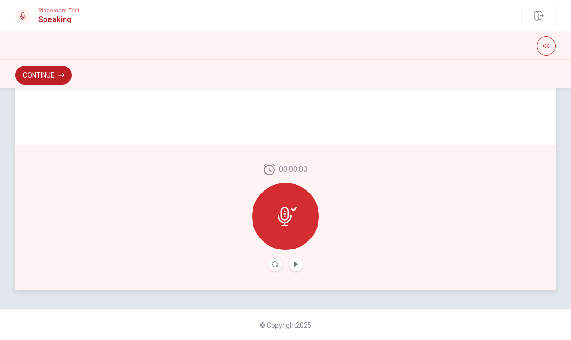
click at [300, 258] on button "Play Audio" at bounding box center [295, 263] width 13 height 13
click at [296, 215] on icon at bounding box center [287, 216] width 19 height 19
click at [275, 264] on icon "Record Again" at bounding box center [275, 264] width 6 height 6
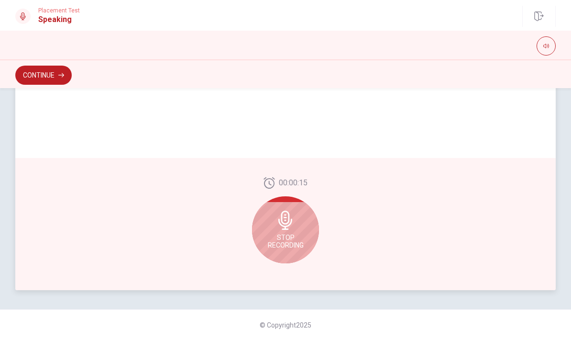
click at [293, 227] on icon at bounding box center [285, 220] width 19 height 19
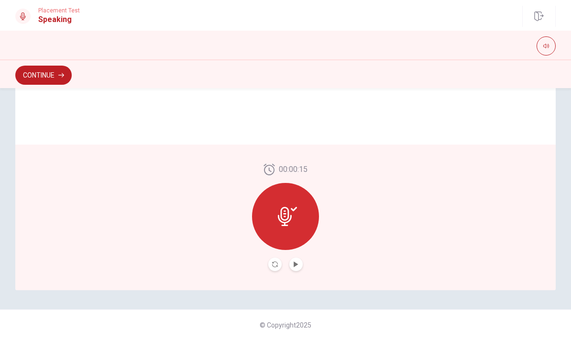
click at [274, 267] on button "Record Again" at bounding box center [274, 263] width 13 height 13
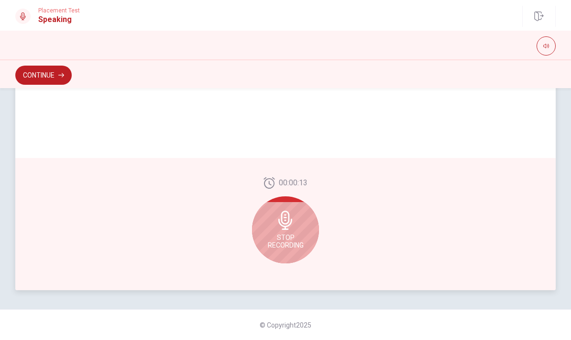
click at [293, 225] on icon at bounding box center [285, 220] width 19 height 19
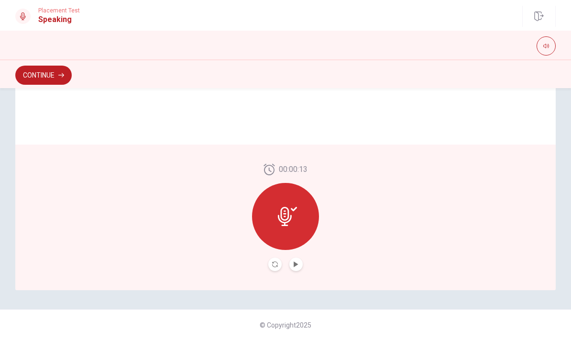
click at [300, 261] on button "Play Audio" at bounding box center [295, 263] width 13 height 13
click at [276, 258] on button "Record Again" at bounding box center [274, 263] width 13 height 13
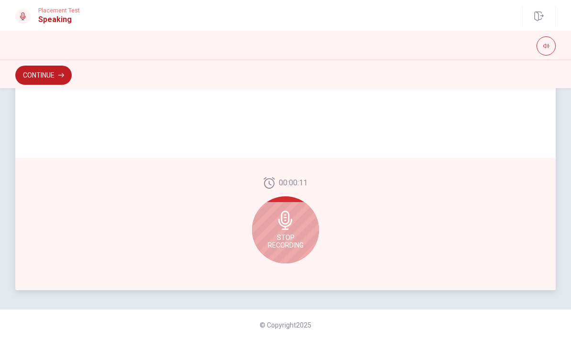
click at [291, 222] on icon at bounding box center [285, 220] width 14 height 19
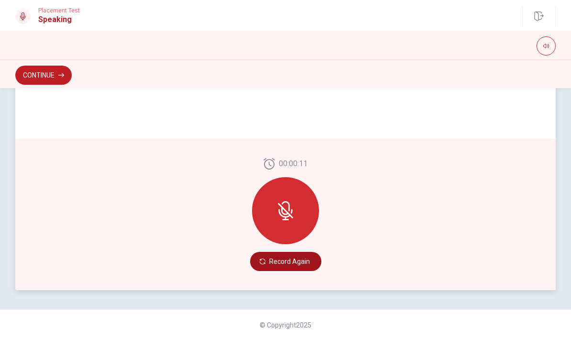
click at [302, 259] on button "Record Again" at bounding box center [285, 261] width 71 height 19
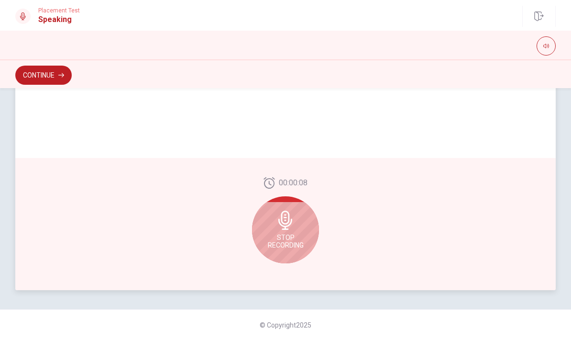
click at [291, 226] on icon at bounding box center [285, 220] width 19 height 19
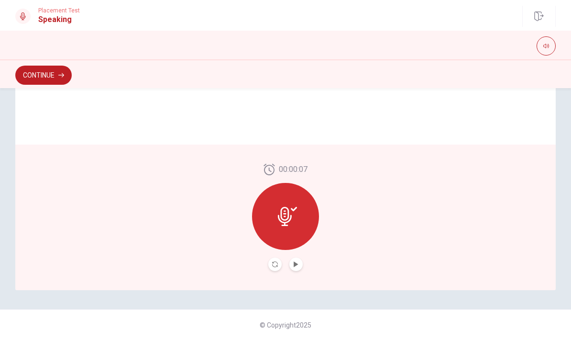
click at [301, 261] on button "Play Audio" at bounding box center [295, 263] width 13 height 13
click at [277, 263] on icon "Record Again" at bounding box center [275, 264] width 6 height 6
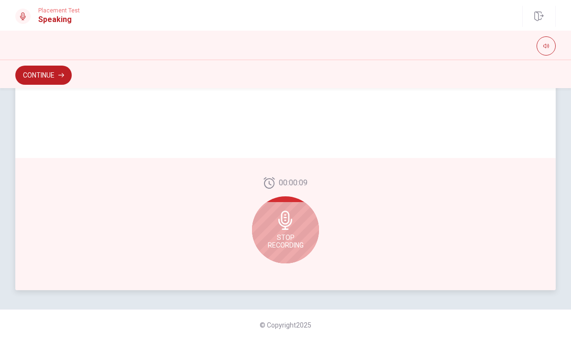
click at [293, 229] on icon at bounding box center [285, 220] width 19 height 19
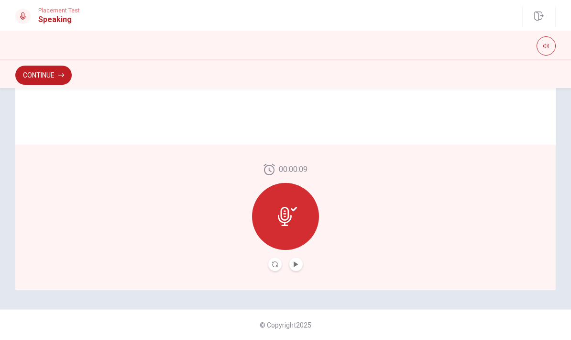
click at [301, 263] on button "Play Audio" at bounding box center [295, 263] width 13 height 13
click at [297, 264] on icon "Play Audio" at bounding box center [296, 264] width 4 height 6
click at [290, 218] on icon at bounding box center [285, 216] width 14 height 19
click at [278, 267] on icon "Record Again" at bounding box center [275, 264] width 6 height 6
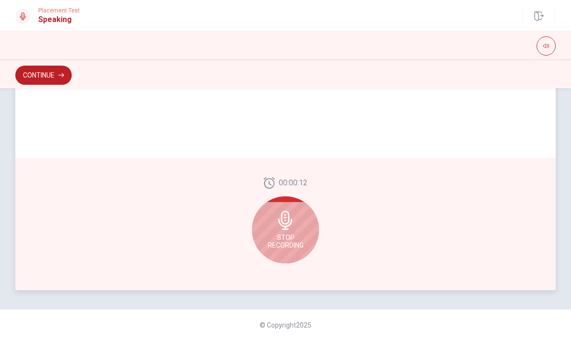
click at [290, 224] on icon at bounding box center [285, 220] width 14 height 19
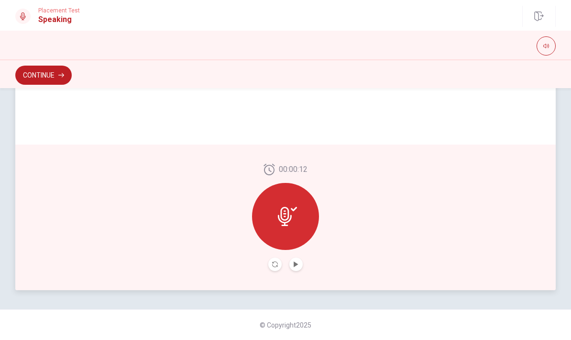
click at [302, 265] on button "Play Audio" at bounding box center [295, 263] width 13 height 13
click at [285, 212] on icon at bounding box center [287, 216] width 19 height 19
click at [279, 263] on button "Record Again" at bounding box center [274, 263] width 13 height 13
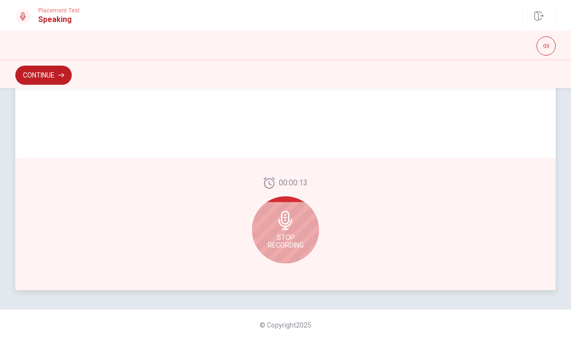
click at [287, 224] on icon at bounding box center [285, 220] width 14 height 19
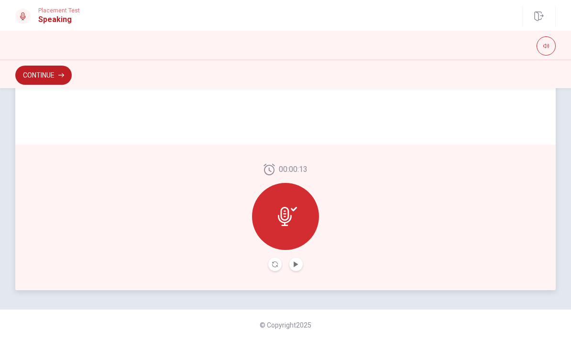
click at [301, 267] on button "Play Audio" at bounding box center [295, 263] width 13 height 13
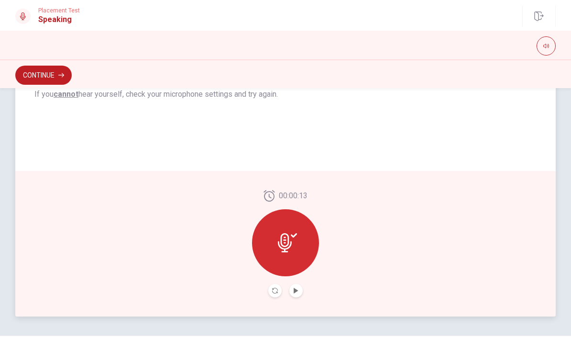
scroll to position [193, 0]
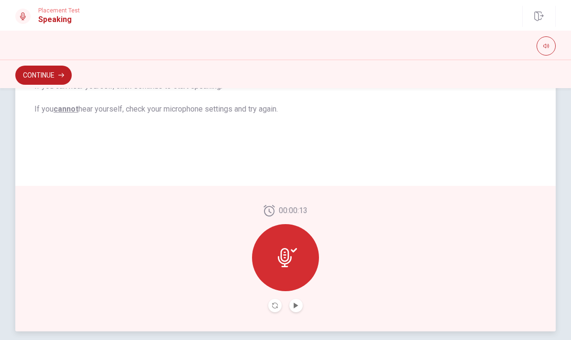
click at [268, 305] on button "Record Again" at bounding box center [274, 305] width 13 height 13
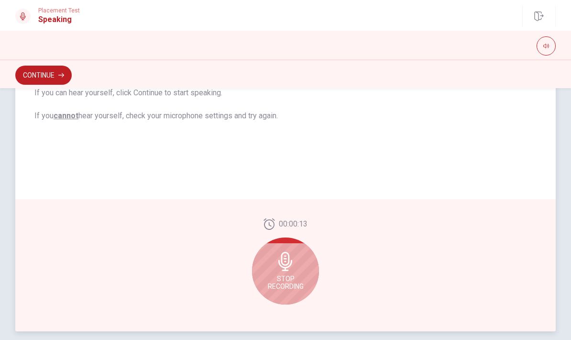
click at [288, 262] on icon at bounding box center [285, 261] width 19 height 19
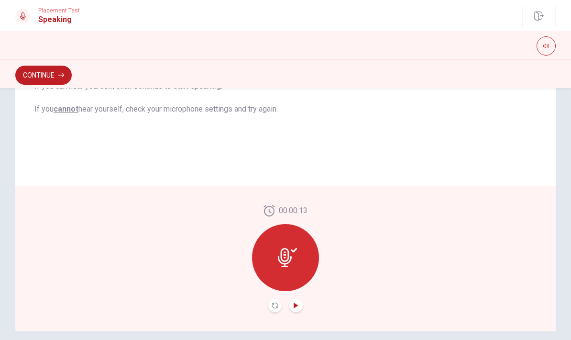
click at [296, 306] on icon "Play Audio" at bounding box center [296, 305] width 4 height 6
click at [58, 72] on button "Continue" at bounding box center [43, 75] width 56 height 19
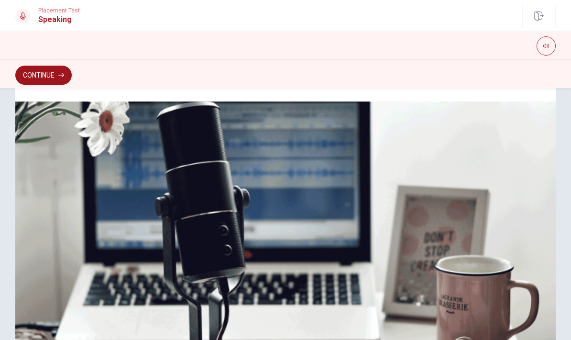
click at [54, 75] on button "Continue" at bounding box center [43, 75] width 56 height 19
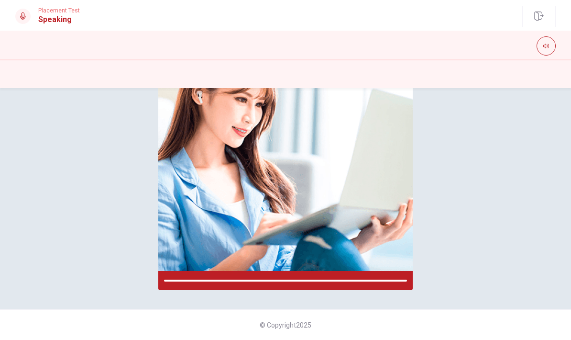
scroll to position [137, 0]
click at [429, 177] on div "Please Listen Carefully" at bounding box center [285, 130] width 571 height 320
click at [548, 44] on icon "button" at bounding box center [547, 46] width 6 height 6
click at [537, 134] on div "Please Listen Carefully" at bounding box center [285, 130] width 571 height 320
click at [525, 162] on div "Please Listen Carefully" at bounding box center [285, 130] width 571 height 320
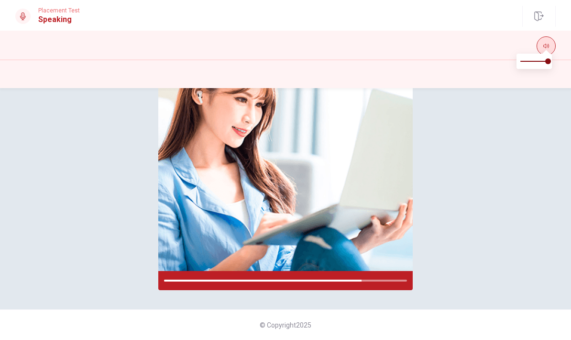
click at [549, 44] on icon "button" at bounding box center [547, 46] width 6 height 4
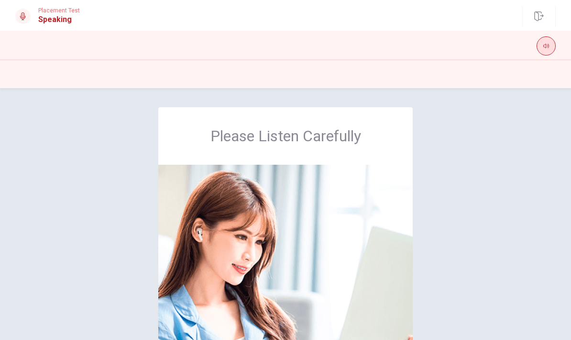
scroll to position [0, 0]
click at [321, 206] on img at bounding box center [285, 287] width 255 height 244
click at [334, 205] on img at bounding box center [285, 287] width 255 height 244
click at [335, 209] on img at bounding box center [285, 287] width 255 height 244
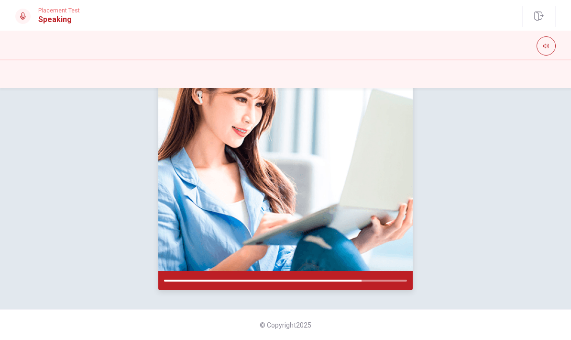
scroll to position [137, 0]
click at [25, 22] on div at bounding box center [22, 16] width 15 height 15
click at [154, 158] on div "Please Listen Carefully" at bounding box center [285, 130] width 571 height 320
click at [316, 187] on img at bounding box center [285, 149] width 255 height 244
click at [480, 197] on div "Please Listen Carefully" at bounding box center [285, 130] width 571 height 320
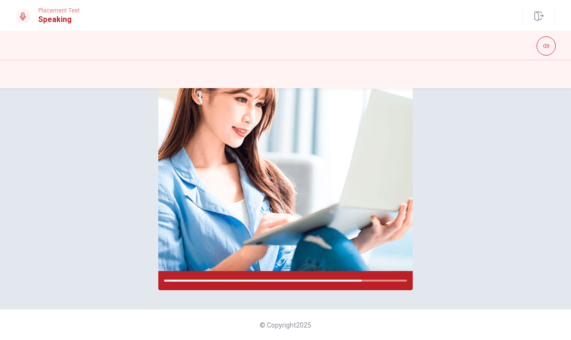
click at [489, 195] on div "Please Listen Carefully" at bounding box center [285, 130] width 571 height 320
click at [137, 171] on div "Please Listen Carefully" at bounding box center [285, 130] width 571 height 320
click at [145, 166] on div "Please Listen Carefully" at bounding box center [285, 130] width 571 height 320
